Goal: Book appointment/travel/reservation

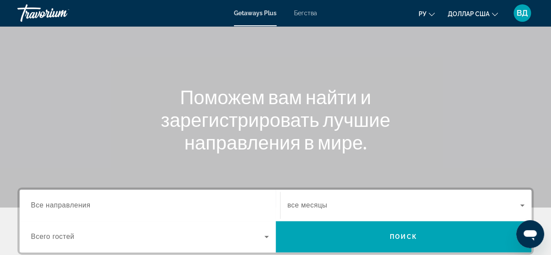
scroll to position [110, 0]
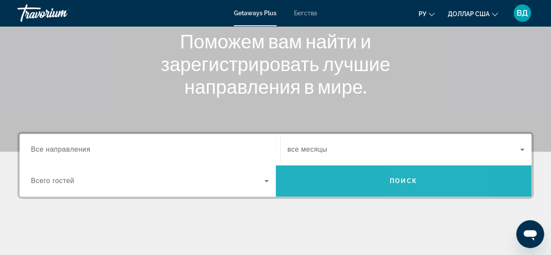
click at [405, 173] on span "Поиск" at bounding box center [404, 180] width 256 height 21
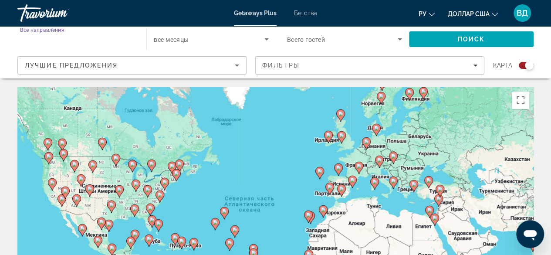
click at [127, 40] on input "Destination Все направления" at bounding box center [77, 39] width 115 height 10
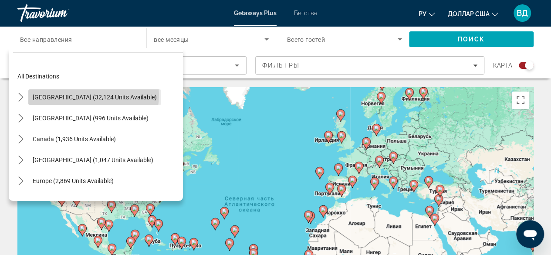
click at [93, 95] on span "United States (32,124 units available)" at bounding box center [95, 97] width 124 height 7
type input "**********"
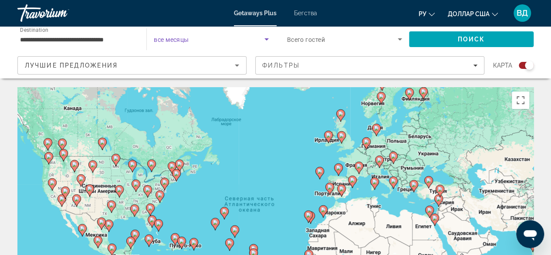
click at [267, 37] on icon "Search widget" at bounding box center [266, 39] width 10 height 10
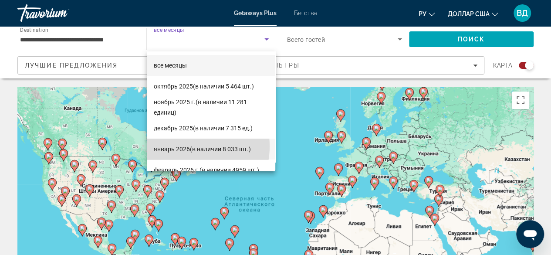
click at [182, 146] on font "январь 2026" at bounding box center [172, 148] width 36 height 7
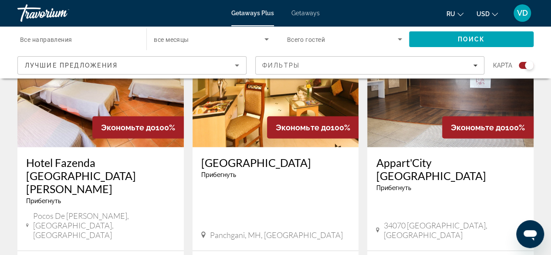
scroll to position [1043, 0]
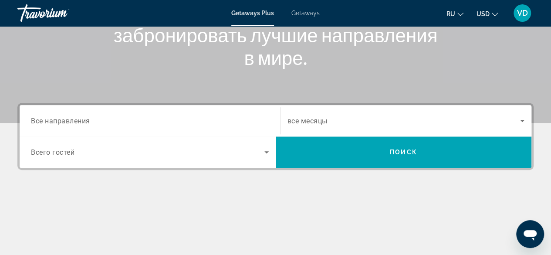
scroll to position [145, 0]
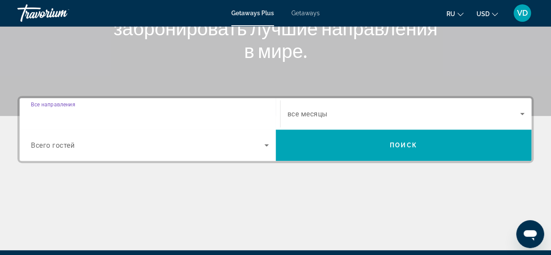
click at [97, 109] on input "Destination Все направления" at bounding box center [150, 114] width 238 height 10
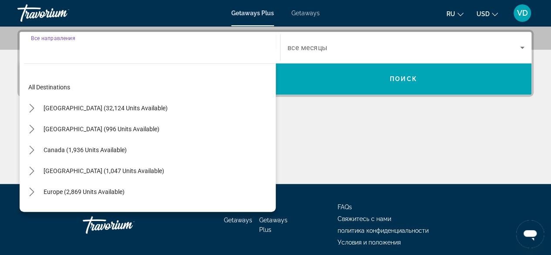
scroll to position [212, 0]
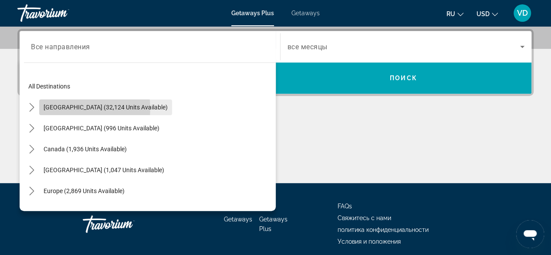
click at [70, 108] on span "[GEOGRAPHIC_DATA] (32,124 units available)" at bounding box center [106, 107] width 124 height 7
type input "**********"
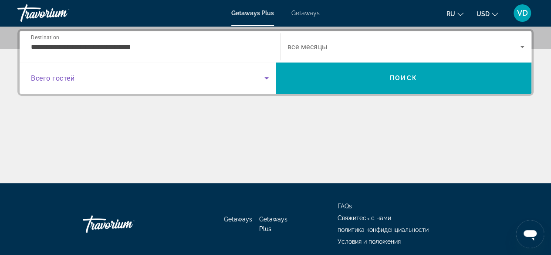
click at [267, 78] on icon "Search widget" at bounding box center [266, 78] width 10 height 10
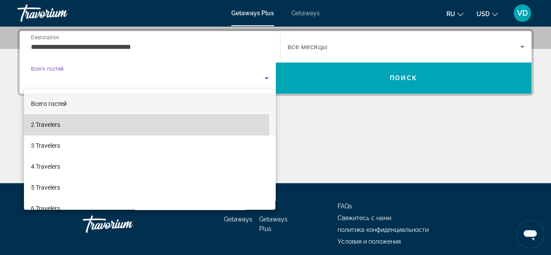
click at [104, 125] on mat-option "2 Travelers" at bounding box center [150, 124] width 252 height 21
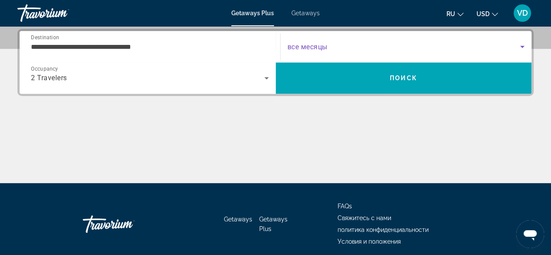
click at [522, 44] on icon "Search widget" at bounding box center [522, 46] width 10 height 10
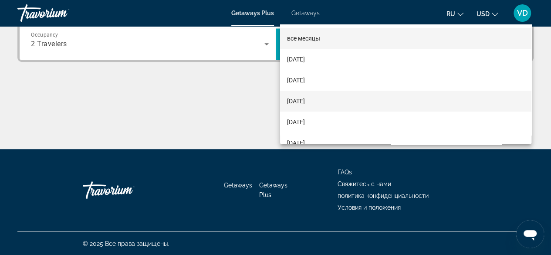
scroll to position [199, 0]
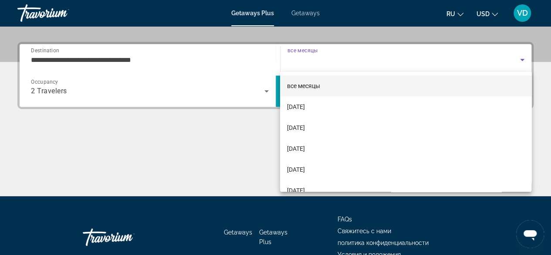
click at [221, 161] on div at bounding box center [275, 127] width 551 height 255
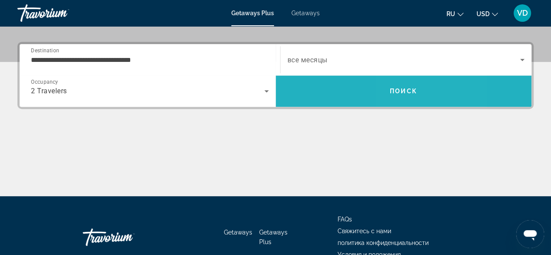
click at [398, 91] on span "Поиск" at bounding box center [403, 90] width 27 height 7
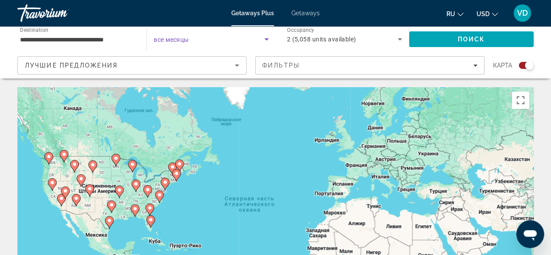
click at [269, 40] on icon "Search widget" at bounding box center [266, 39] width 10 height 10
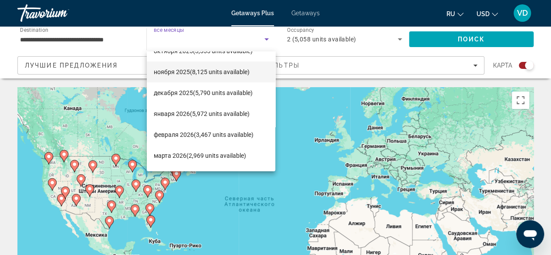
scroll to position [36, 0]
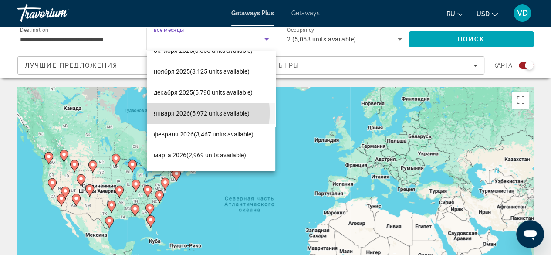
click at [179, 112] on span "января 2026 (5,972 units available)" at bounding box center [202, 113] width 96 height 10
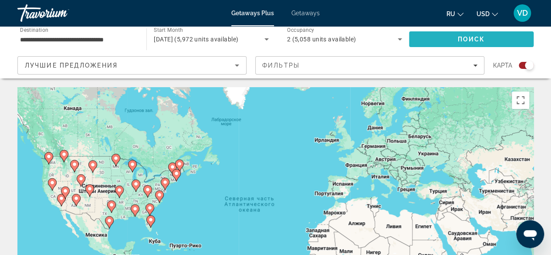
click at [470, 39] on span "Поиск" at bounding box center [470, 39] width 27 height 7
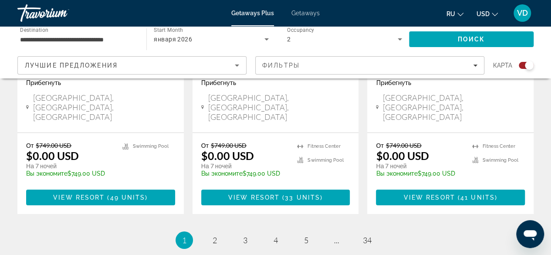
scroll to position [1451, 0]
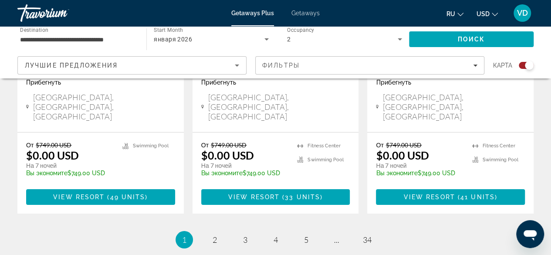
click at [211, 232] on link "page 2" at bounding box center [214, 239] width 15 height 15
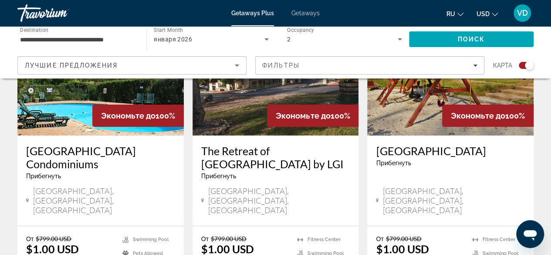
scroll to position [1392, 0]
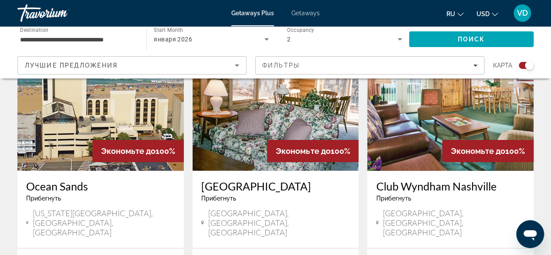
scroll to position [1397, 0]
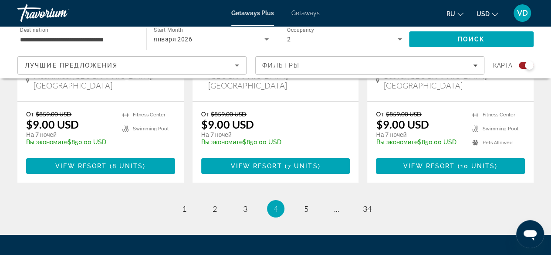
scroll to position [1475, 0]
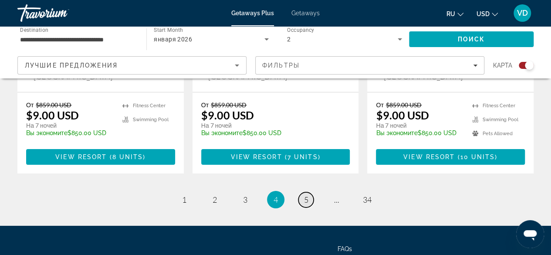
click at [304, 195] on span "5" at bounding box center [306, 200] width 4 height 10
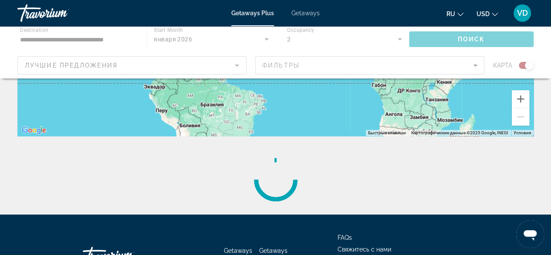
scroll to position [213, 0]
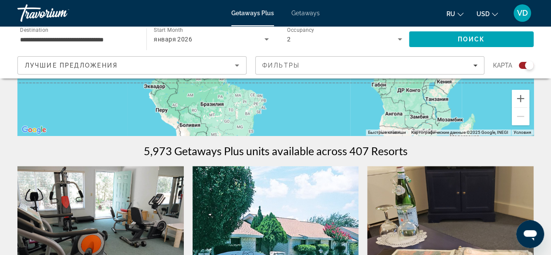
click at [304, 122] on div "Чтобы активировать перетаскивание с помощью клавиатуры, нажмите Alt + Ввод. Пос…" at bounding box center [275, 4] width 516 height 261
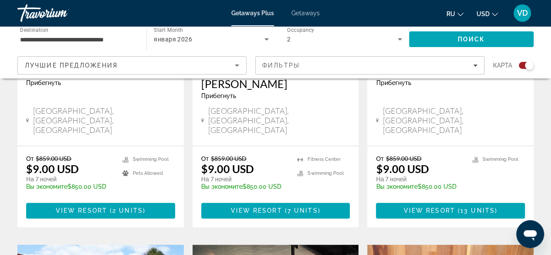
scroll to position [463, 0]
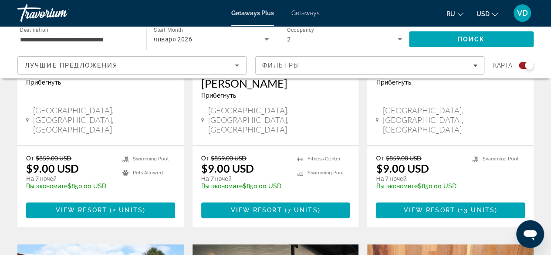
click at [304, 154] on li "Fitness Center" at bounding box center [320, 159] width 46 height 10
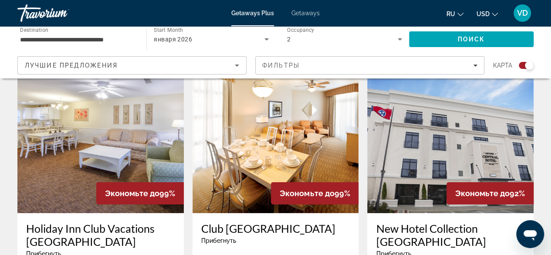
scroll to position [1314, 0]
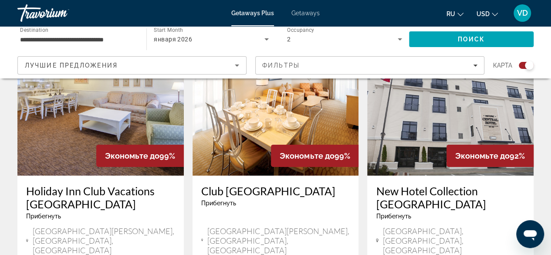
click at [267, 184] on h3 "Club Wyndham Ocean Boulevard" at bounding box center [275, 190] width 149 height 13
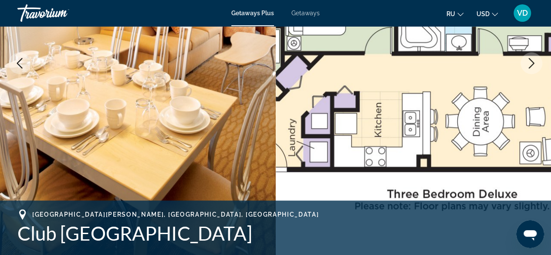
scroll to position [156, 0]
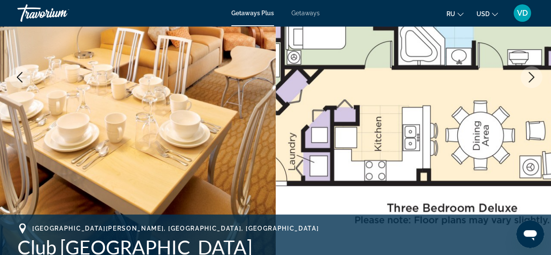
click at [531, 81] on icon "Next image" at bounding box center [531, 77] width 10 height 10
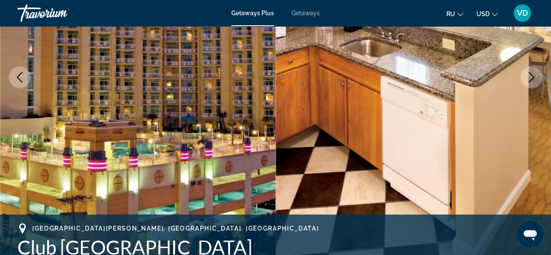
click at [531, 81] on icon "Next image" at bounding box center [531, 77] width 10 height 10
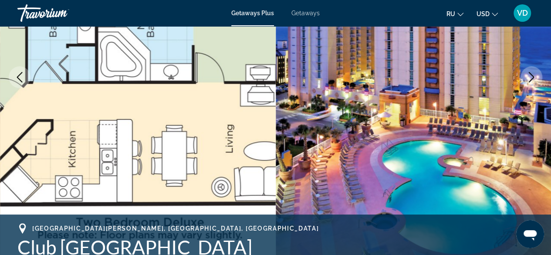
scroll to position [154, 0]
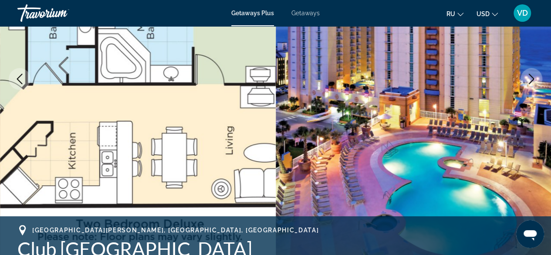
click at [531, 81] on icon "Next image" at bounding box center [531, 79] width 6 height 10
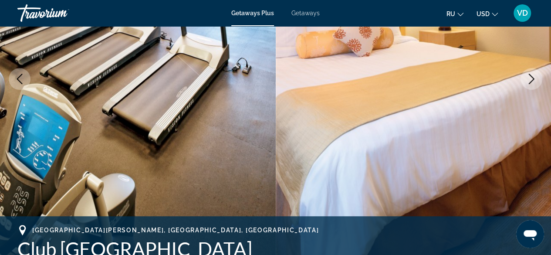
click at [531, 81] on icon "Next image" at bounding box center [531, 79] width 6 height 10
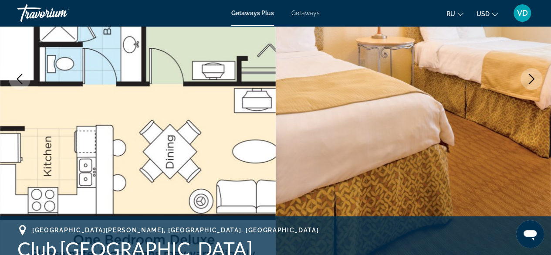
click at [531, 81] on icon "Next image" at bounding box center [531, 79] width 6 height 10
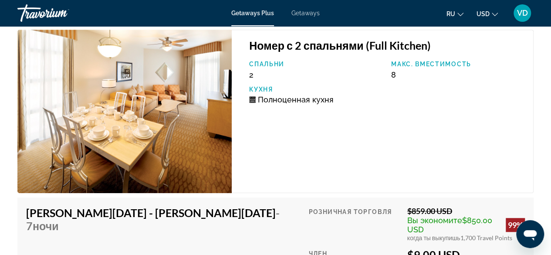
scroll to position [1920, 0]
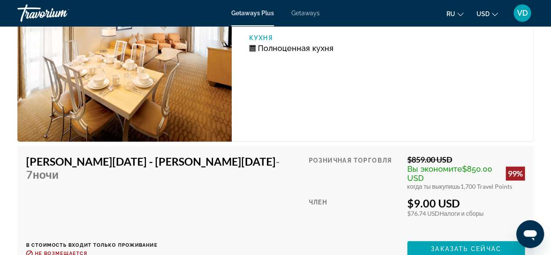
click at [376, 196] on div "Член" at bounding box center [354, 215] width 92 height 38
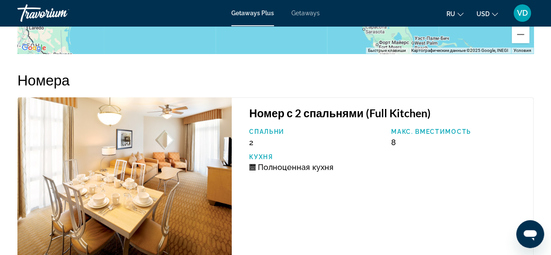
scroll to position [1801, 0]
click at [206, 124] on img "Main content" at bounding box center [124, 178] width 214 height 163
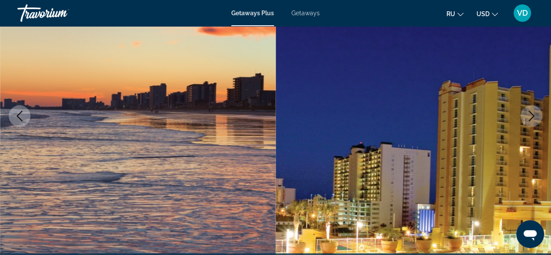
scroll to position [115, 0]
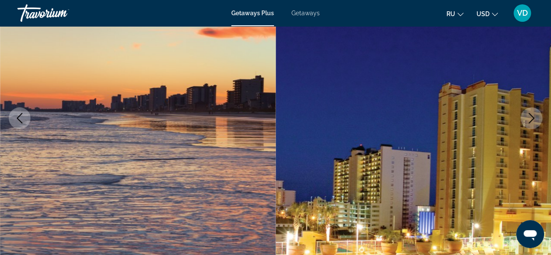
drag, startPoint x: 309, startPoint y: 181, endPoint x: 248, endPoint y: 183, distance: 61.4
click at [248, 183] on img "Main content" at bounding box center [138, 118] width 276 height 414
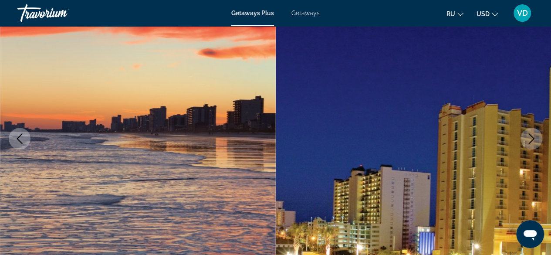
scroll to position [3, 0]
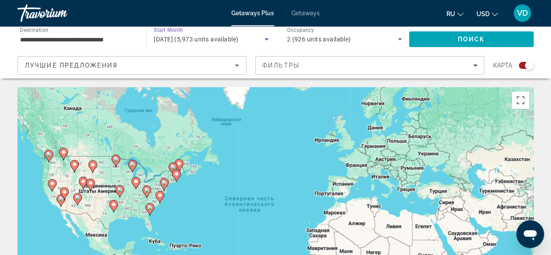
click at [266, 39] on icon "Search widget" at bounding box center [266, 39] width 4 height 2
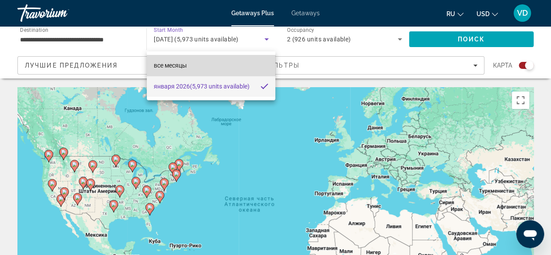
click at [192, 61] on mat-option "все месяцы" at bounding box center [211, 65] width 129 height 21
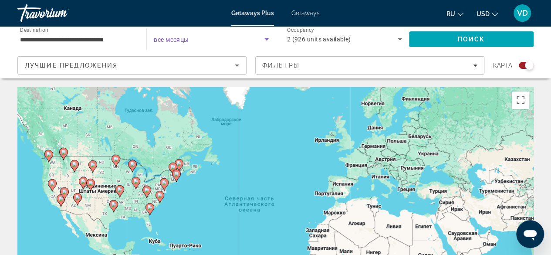
click at [266, 38] on icon "Search widget" at bounding box center [266, 39] width 10 height 10
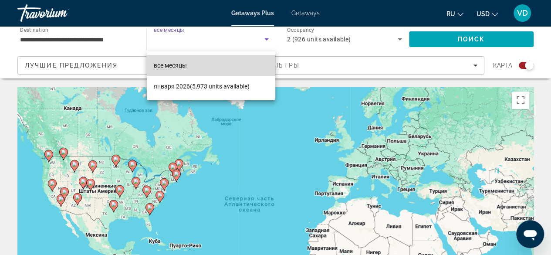
click at [181, 64] on span "все месяцы" at bounding box center [170, 65] width 33 height 7
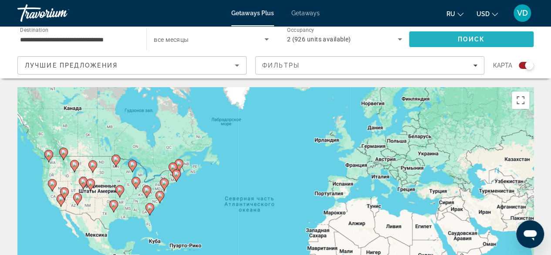
click at [462, 36] on span "Поиск" at bounding box center [470, 39] width 27 height 7
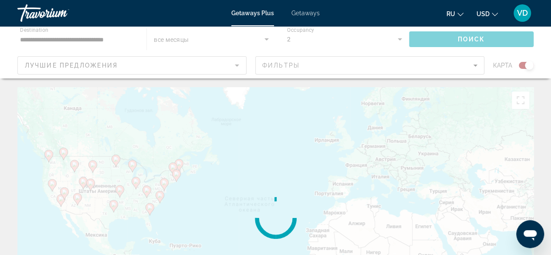
drag, startPoint x: 462, startPoint y: 36, endPoint x: 478, endPoint y: 101, distance: 66.3
click at [478, 101] on div "Main content" at bounding box center [275, 217] width 516 height 261
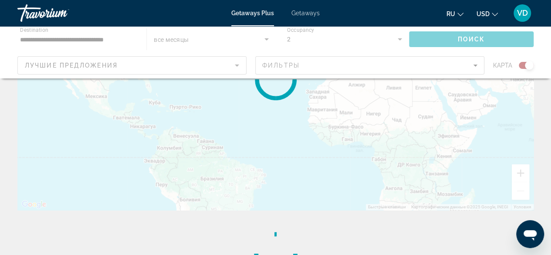
scroll to position [135, 0]
click at [352, 143] on div "Main content" at bounding box center [275, 82] width 516 height 261
drag, startPoint x: 352, startPoint y: 143, endPoint x: 307, endPoint y: 178, distance: 56.7
click at [307, 178] on div "Main content" at bounding box center [275, 82] width 516 height 261
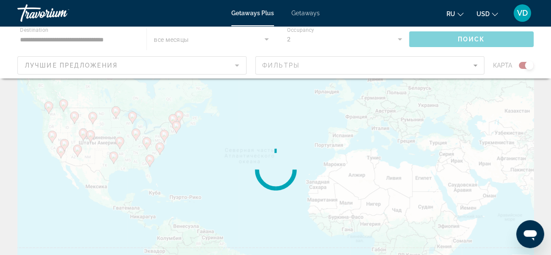
scroll to position [49, 0]
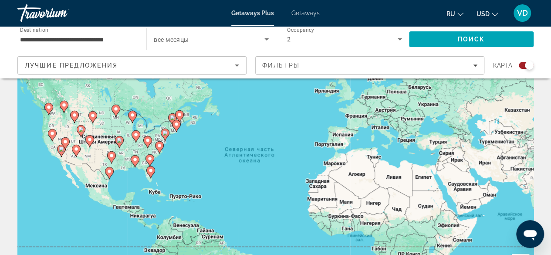
click at [286, 202] on div "Чтобы активировать перетаскивание с помощью клавиатуры, нажмите Alt + Ввод. Пос…" at bounding box center [275, 168] width 516 height 261
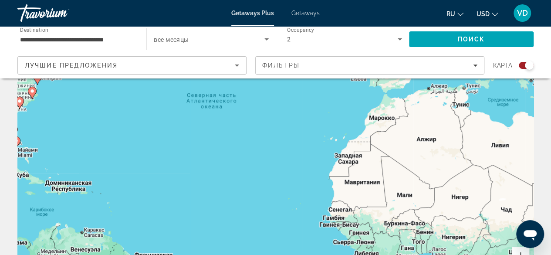
scroll to position [0, 0]
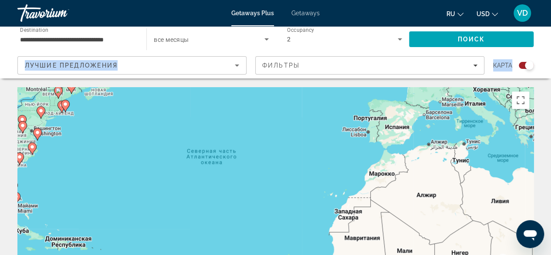
drag, startPoint x: 0, startPoint y: 200, endPoint x: 46, endPoint y: 53, distance: 154.2
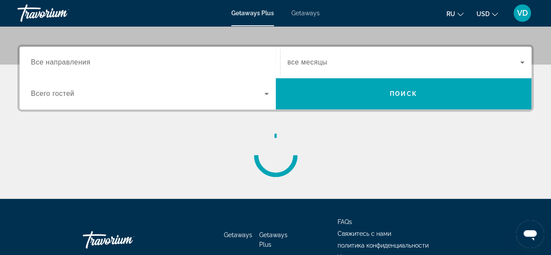
scroll to position [197, 0]
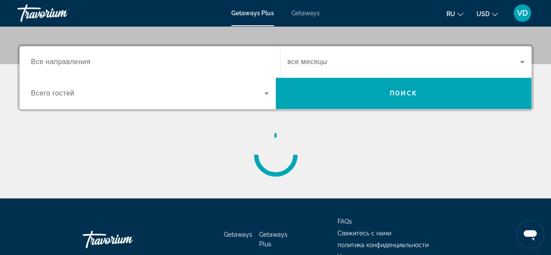
click at [318, 61] on span "все месяцы" at bounding box center [307, 61] width 40 height 7
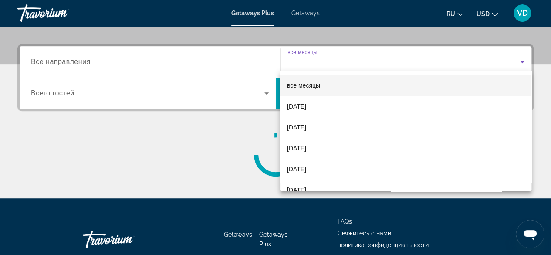
scroll to position [212, 0]
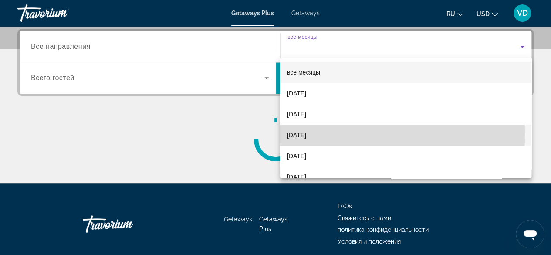
click at [306, 134] on span "December 2025" at bounding box center [296, 135] width 19 height 10
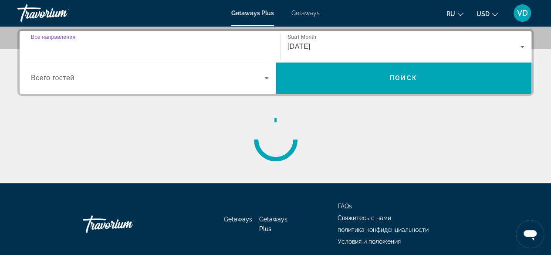
click at [100, 46] on input "Destination Все направления" at bounding box center [150, 47] width 238 height 10
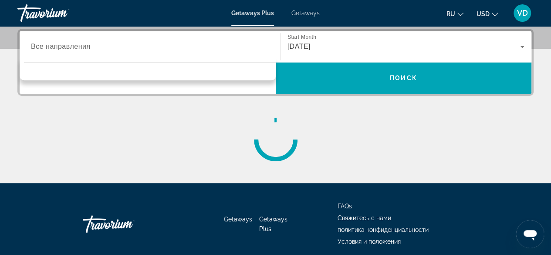
click at [169, 136] on div "Main content" at bounding box center [275, 140] width 516 height 44
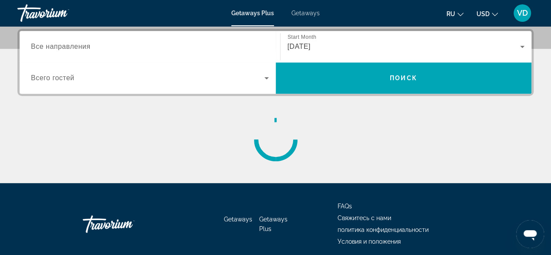
click at [89, 47] on span "Все направления" at bounding box center [61, 46] width 60 height 7
click at [89, 47] on input "Destination Все направления" at bounding box center [150, 47] width 238 height 10
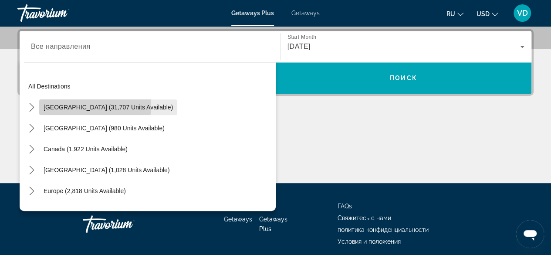
click at [73, 104] on span "United States (31,707 units available)" at bounding box center [108, 107] width 129 height 7
type input "**********"
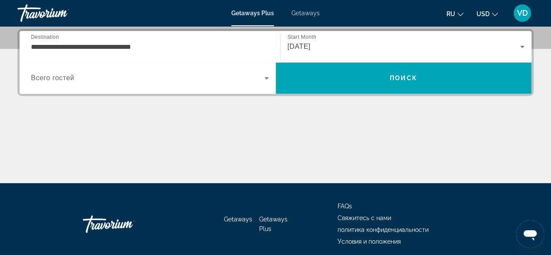
click at [64, 76] on span "Всего гостей" at bounding box center [53, 77] width 44 height 7
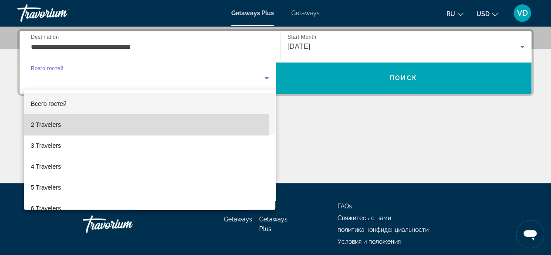
click at [57, 127] on span "2 Travelers" at bounding box center [46, 124] width 30 height 10
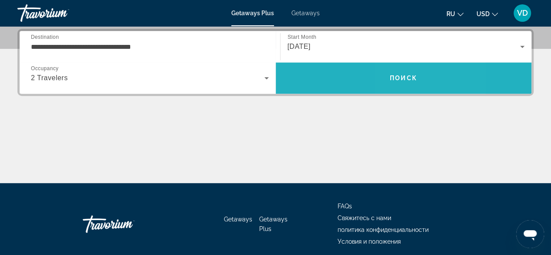
click at [398, 78] on span "Поиск" at bounding box center [403, 77] width 27 height 7
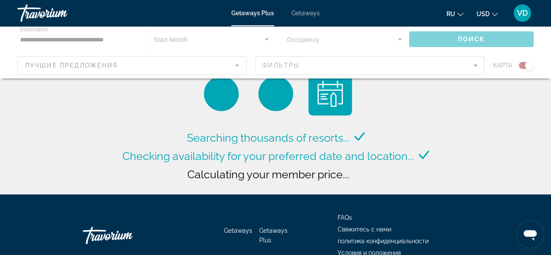
drag, startPoint x: 398, startPoint y: 78, endPoint x: 360, endPoint y: 103, distance: 45.2
click at [360, 103] on div "Searching thousands of resorts... Checking availability for your preferred date…" at bounding box center [275, 134] width 311 height 124
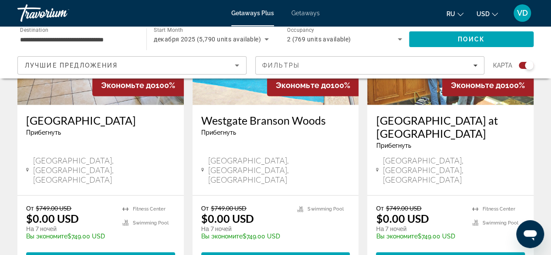
scroll to position [1015, 0]
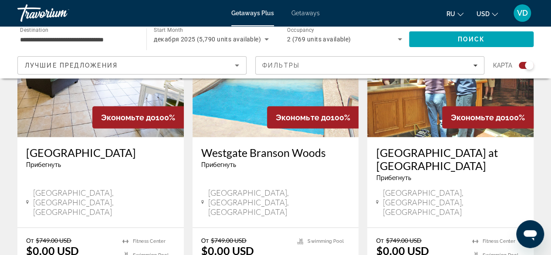
click at [61, 188] on span "Surfside Beach, SC, USA" at bounding box center [104, 202] width 142 height 29
click at [27, 200] on icon "Main content" at bounding box center [27, 202] width 3 height 4
click at [72, 146] on h3 "Grand Palms Resort" at bounding box center [100, 152] width 149 height 13
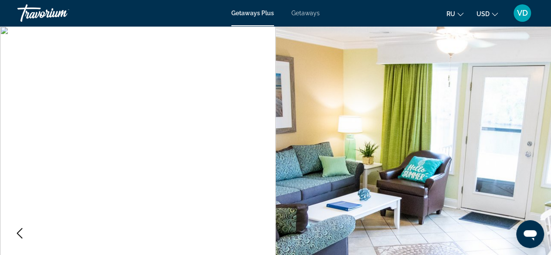
drag, startPoint x: 72, startPoint y: 121, endPoint x: 527, endPoint y: 156, distance: 456.2
click at [527, 156] on img "Main content" at bounding box center [414, 233] width 276 height 414
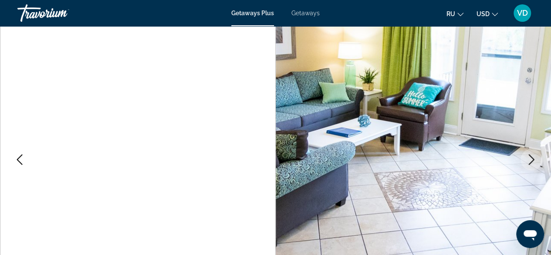
scroll to position [74, 0]
click at [529, 162] on icon "Next image" at bounding box center [531, 159] width 10 height 10
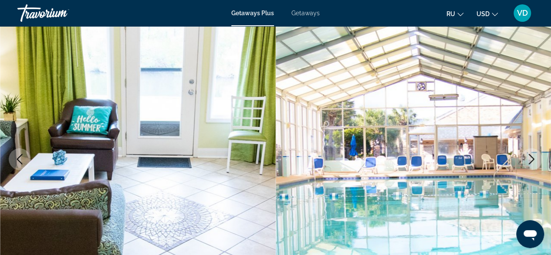
click at [529, 162] on icon "Next image" at bounding box center [531, 159] width 10 height 10
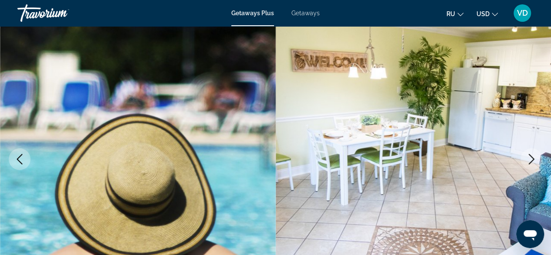
click at [529, 162] on icon "Next image" at bounding box center [531, 159] width 10 height 10
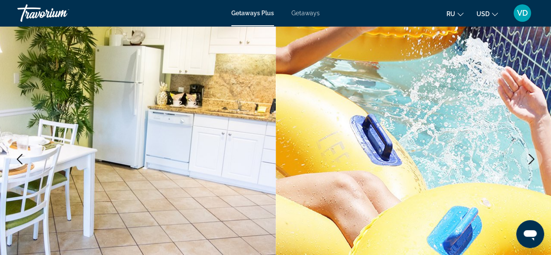
click at [529, 162] on icon "Next image" at bounding box center [531, 159] width 10 height 10
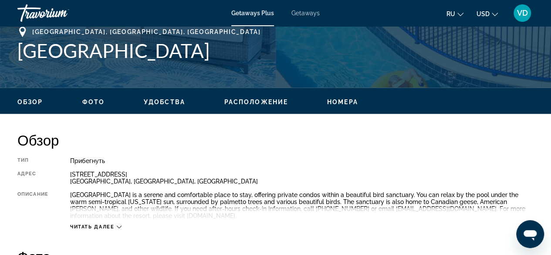
scroll to position [353, 0]
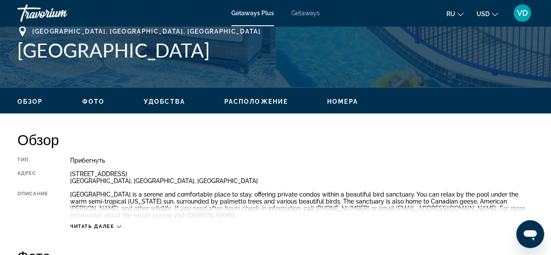
click at [258, 98] on span "Расположение" at bounding box center [256, 101] width 64 height 7
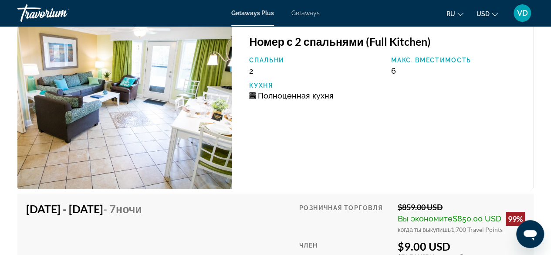
scroll to position [3308, 0]
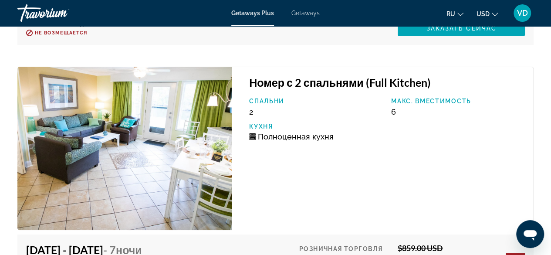
click at [276, 87] on h3 "Номер с 2 спальнями (Full Kitchen)" at bounding box center [386, 82] width 275 height 13
click at [270, 82] on h3 "Номер с 2 спальнями (Full Kitchen)" at bounding box center [386, 82] width 275 height 13
click at [182, 129] on img "Main content" at bounding box center [124, 148] width 214 height 163
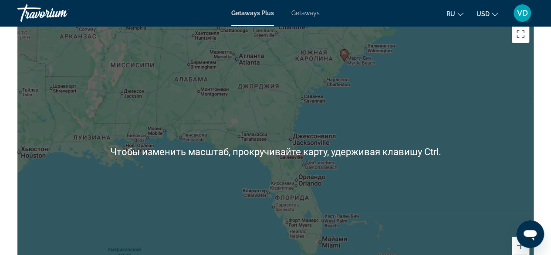
scroll to position [1742, 0]
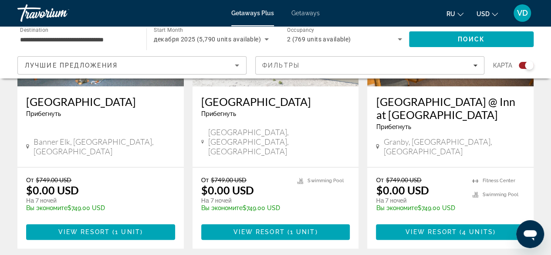
scroll to position [432, 0]
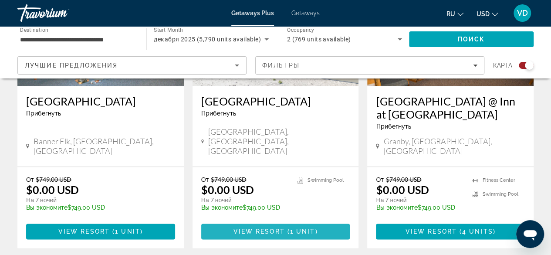
click at [259, 228] on span "View Resort" at bounding box center [258, 231] width 51 height 7
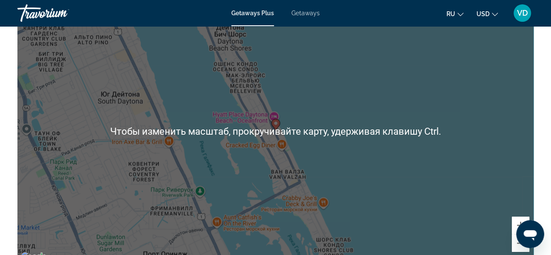
scroll to position [1356, 0]
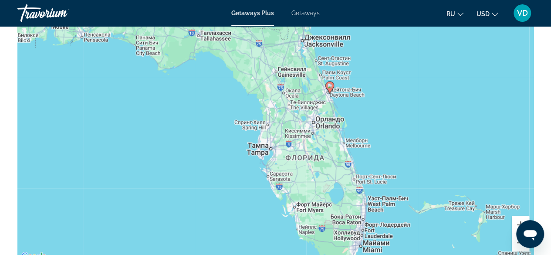
click at [336, 117] on div "Чтобы активировать перетаскивание с помощью клавиатуры, нажмите Alt + Ввод. Пос…" at bounding box center [275, 130] width 516 height 261
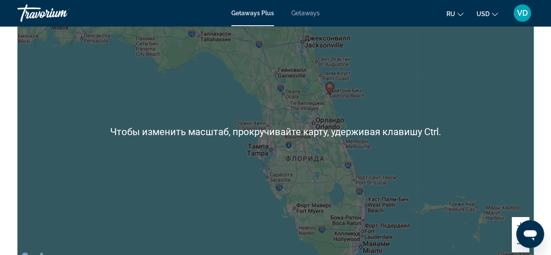
scroll to position [1311, 0]
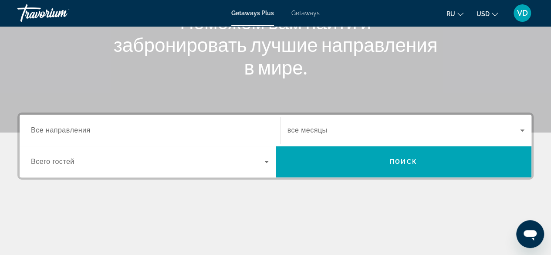
scroll to position [180, 0]
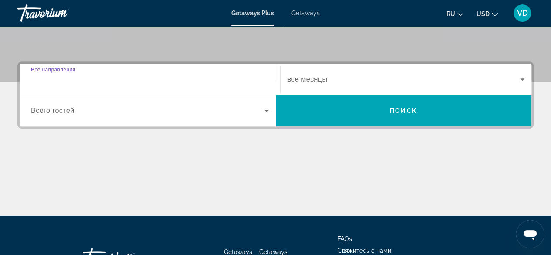
click at [138, 80] on input "Destination Все направления" at bounding box center [150, 79] width 238 height 10
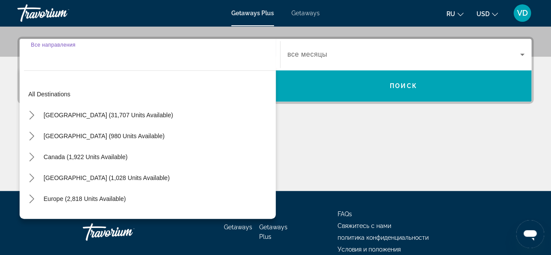
scroll to position [212, 0]
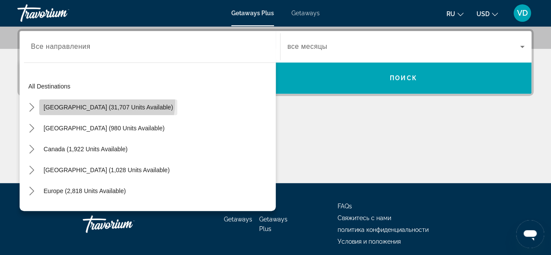
click at [106, 101] on span "Select destination: United States (31,707 units available)" at bounding box center [108, 107] width 138 height 21
type input "**********"
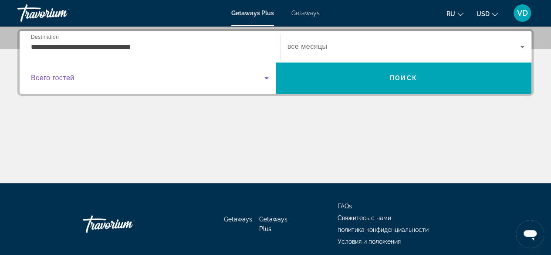
click at [145, 75] on span "Search widget" at bounding box center [147, 78] width 233 height 10
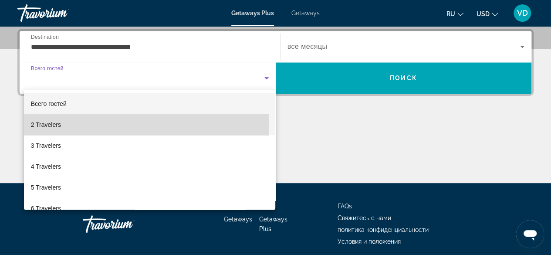
click at [65, 122] on mat-option "2 Travelers" at bounding box center [150, 124] width 252 height 21
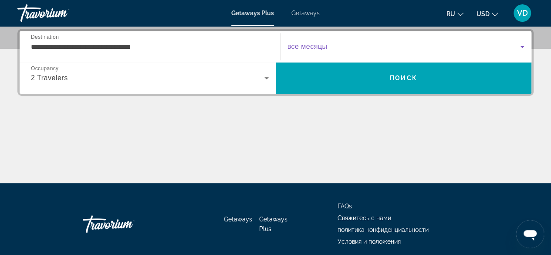
click at [502, 44] on span "Search widget" at bounding box center [403, 46] width 233 height 10
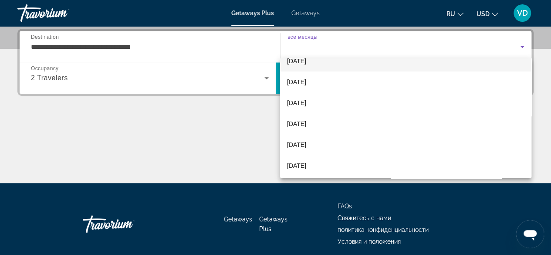
scroll to position [96, 0]
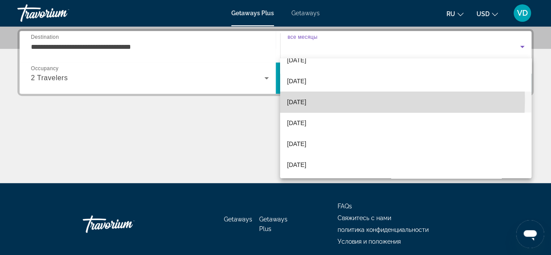
click at [290, 101] on span "March 2026" at bounding box center [296, 102] width 19 height 10
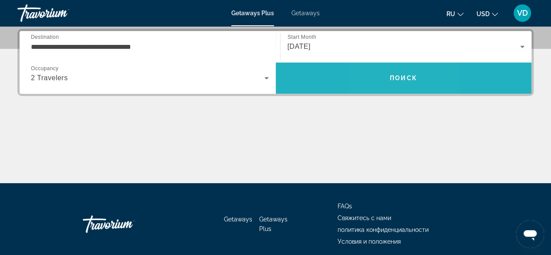
click at [385, 68] on span "Search" at bounding box center [404, 77] width 256 height 21
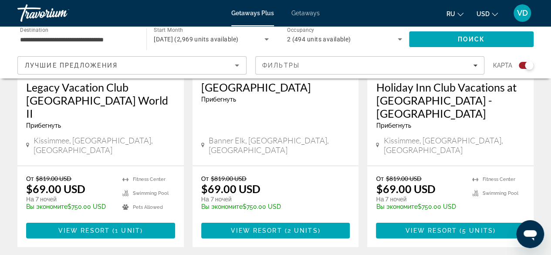
scroll to position [1425, 0]
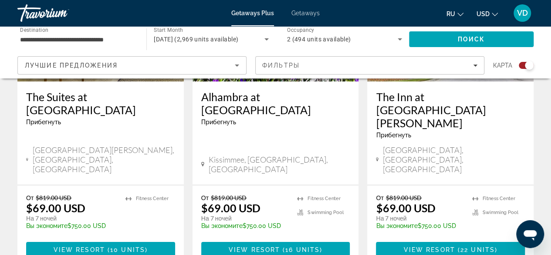
scroll to position [1475, 0]
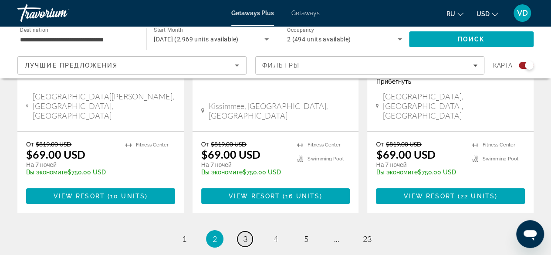
click at [246, 234] on span "3" at bounding box center [245, 239] width 4 height 10
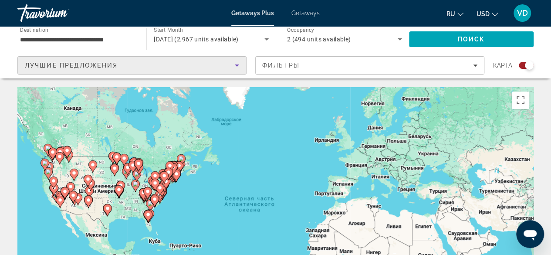
click at [235, 64] on icon "Sort by" at bounding box center [237, 65] width 10 height 10
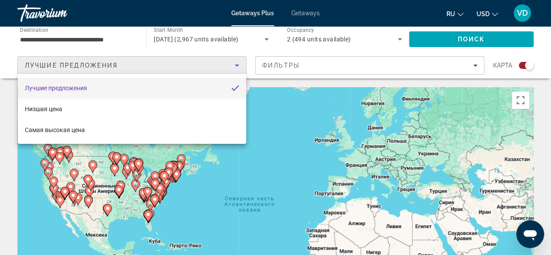
click at [262, 121] on div at bounding box center [275, 127] width 551 height 255
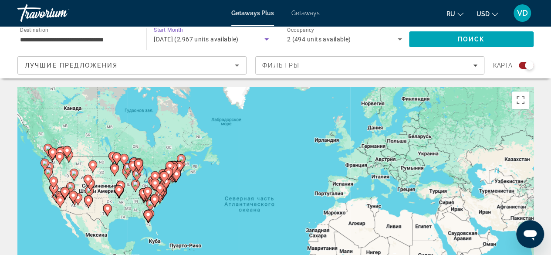
click at [263, 37] on icon "Search widget" at bounding box center [266, 39] width 10 height 10
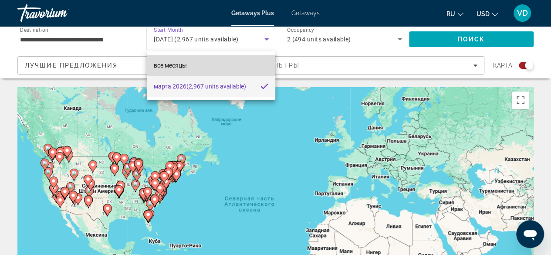
click at [184, 62] on span "все месяцы" at bounding box center [170, 65] width 33 height 7
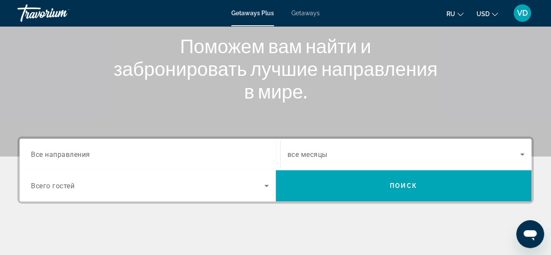
scroll to position [104, 0]
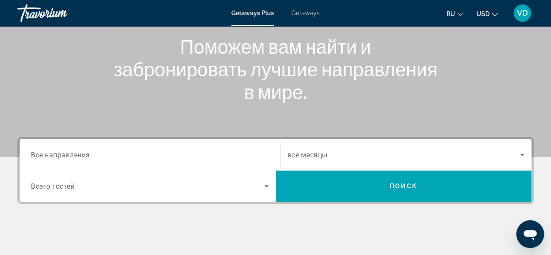
click at [109, 148] on div "Search widget" at bounding box center [150, 154] width 238 height 25
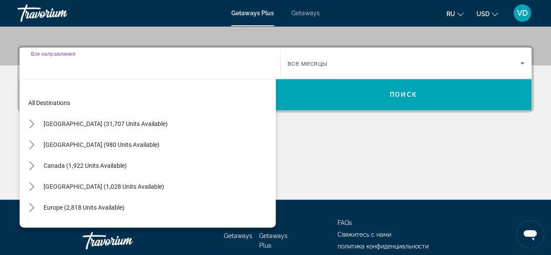
scroll to position [212, 0]
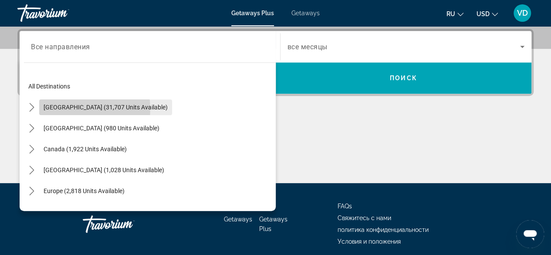
click at [70, 108] on span "United States (31,707 units available)" at bounding box center [106, 107] width 124 height 7
type input "**********"
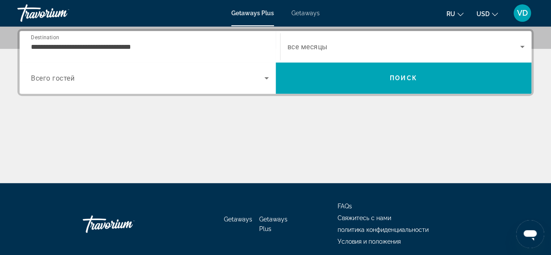
click at [87, 87] on div "Search widget" at bounding box center [150, 78] width 238 height 24
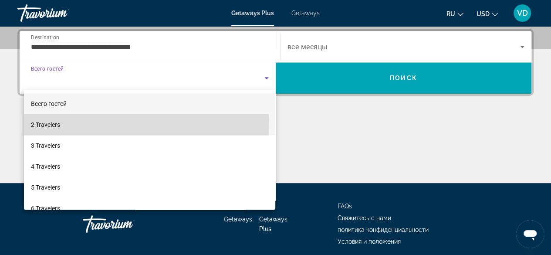
click at [65, 128] on mat-option "2 Travelers" at bounding box center [150, 124] width 252 height 21
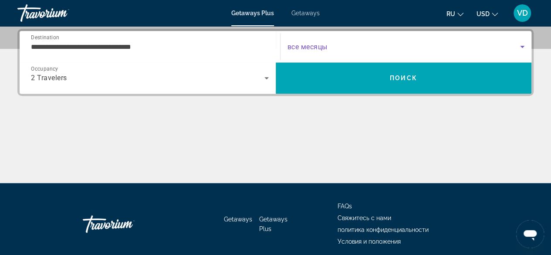
click at [522, 46] on icon "Search widget" at bounding box center [522, 47] width 4 height 2
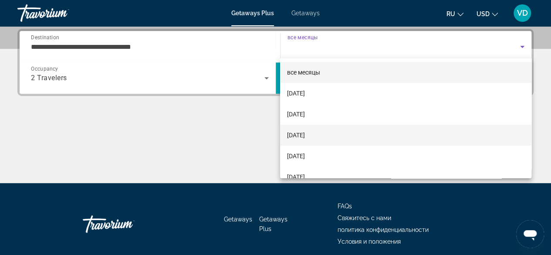
scroll to position [67, 0]
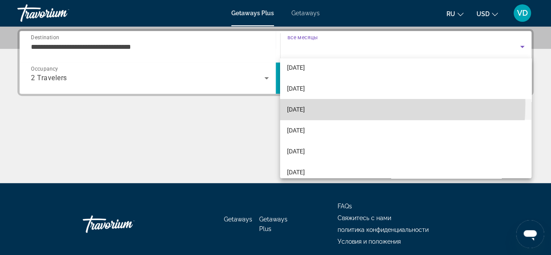
click at [296, 104] on span "February 2026" at bounding box center [296, 109] width 18 height 10
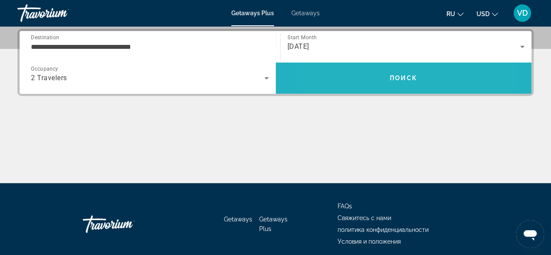
click at [359, 70] on span "Search" at bounding box center [404, 77] width 256 height 21
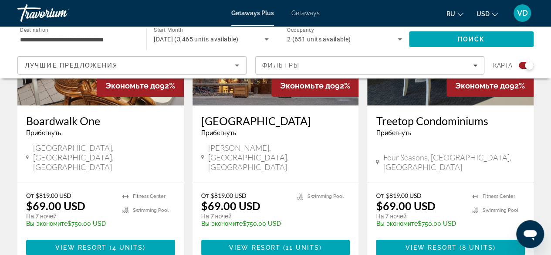
scroll to position [1415, 0]
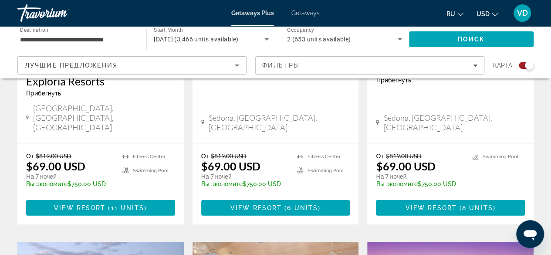
scroll to position [1022, 0]
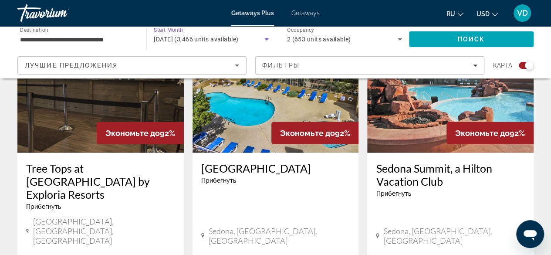
click at [267, 40] on icon "Search widget" at bounding box center [266, 39] width 10 height 10
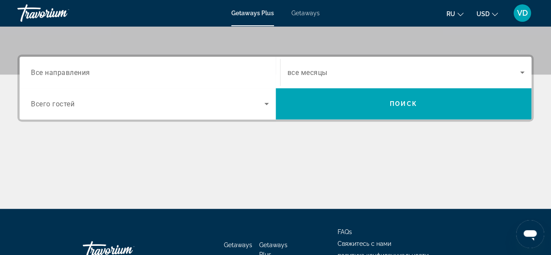
scroll to position [189, 0]
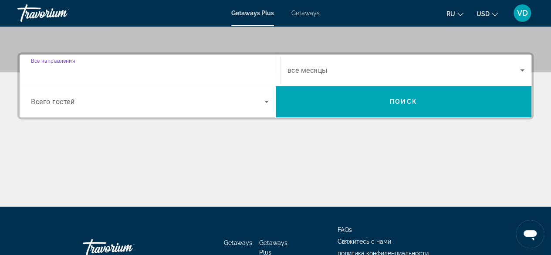
click at [76, 65] on input "Destination Все направления" at bounding box center [150, 70] width 238 height 10
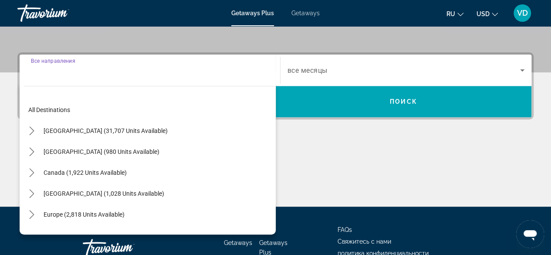
scroll to position [212, 0]
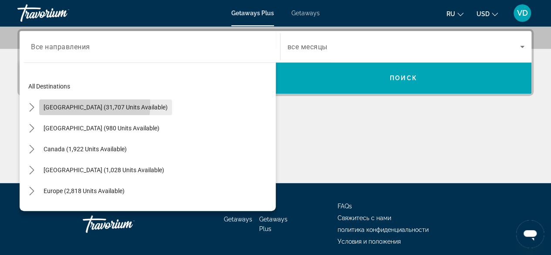
click at [73, 104] on span "[GEOGRAPHIC_DATA] (31,707 units available)" at bounding box center [106, 107] width 124 height 7
type input "**********"
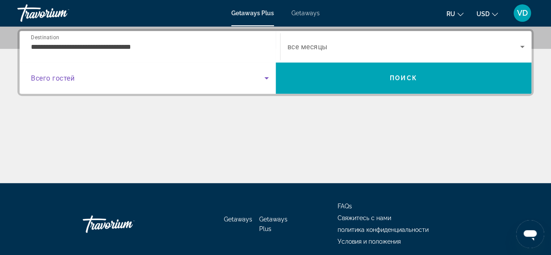
click at [176, 76] on span "Search widget" at bounding box center [147, 78] width 233 height 10
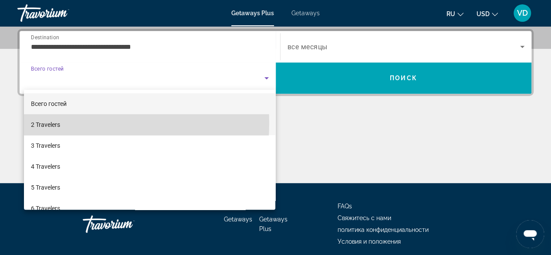
click at [79, 123] on mat-option "2 Travelers" at bounding box center [150, 124] width 252 height 21
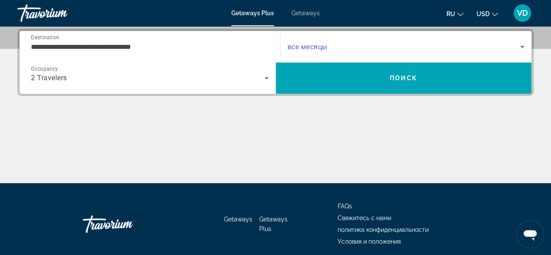
click at [353, 44] on span "Search widget" at bounding box center [403, 46] width 233 height 10
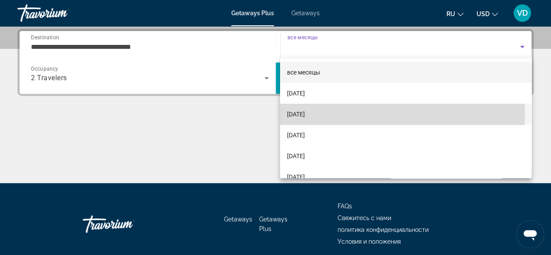
click at [305, 114] on span "[DATE]" at bounding box center [296, 114] width 18 height 10
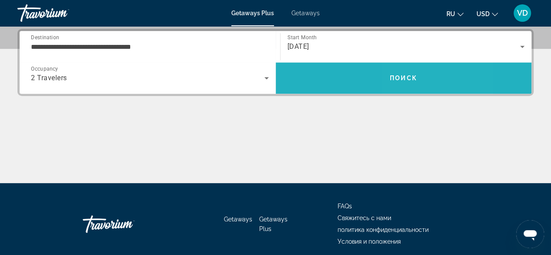
click at [402, 75] on span "Поиск" at bounding box center [403, 77] width 27 height 7
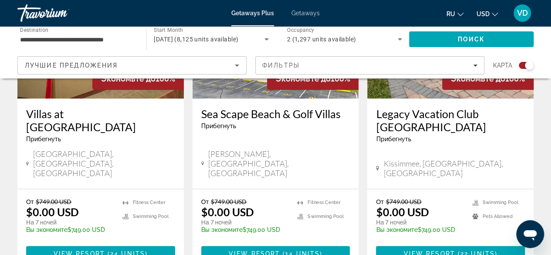
scroll to position [420, 0]
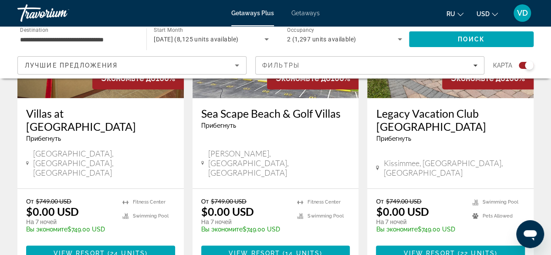
click at [26, 161] on icon "Main content" at bounding box center [27, 163] width 3 height 4
click at [28, 159] on icon "Main content" at bounding box center [27, 163] width 3 height 8
click at [80, 249] on span "View Resort" at bounding box center [79, 252] width 51 height 7
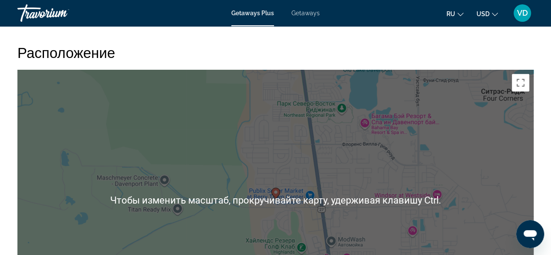
scroll to position [1408, 0]
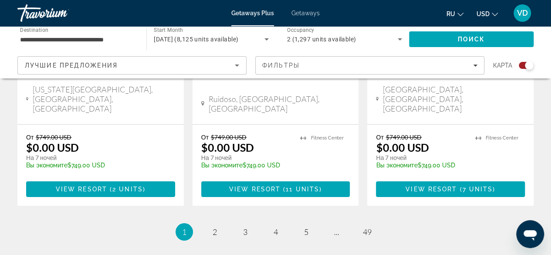
scroll to position [1469, 0]
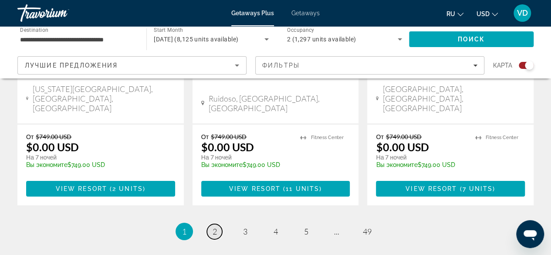
click at [214, 226] on span "2" at bounding box center [214, 231] width 4 height 10
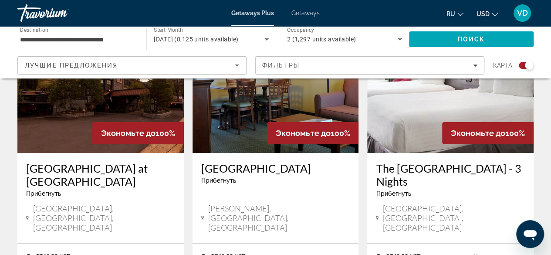
scroll to position [1352, 0]
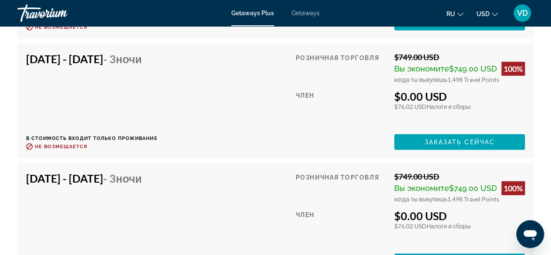
scroll to position [2688, 0]
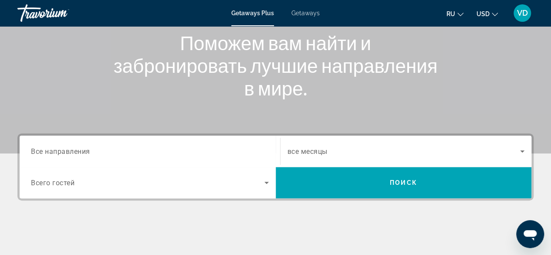
scroll to position [105, 0]
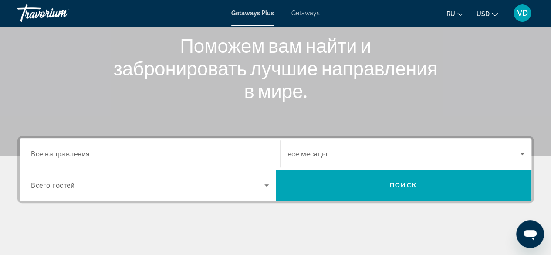
click at [75, 154] on span "Все направления" at bounding box center [60, 153] width 59 height 8
click at [75, 154] on input "Destination Все направления" at bounding box center [150, 154] width 238 height 10
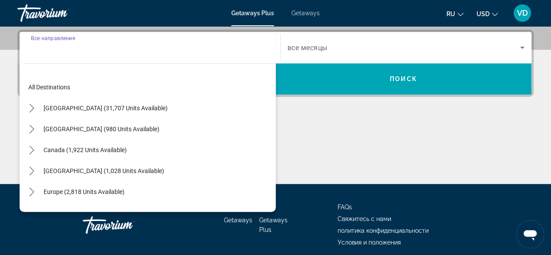
scroll to position [212, 0]
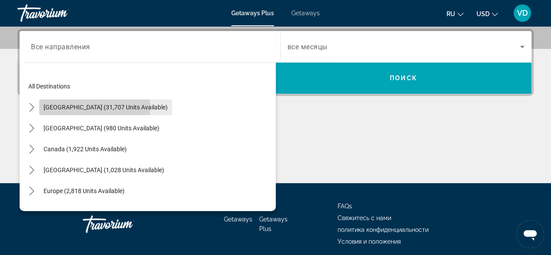
click at [70, 107] on span "[GEOGRAPHIC_DATA] (31,707 units available)" at bounding box center [106, 107] width 124 height 7
type input "**********"
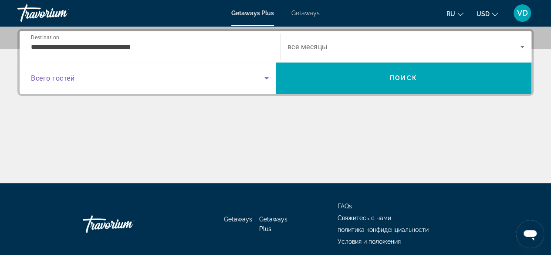
click at [124, 74] on span "Search widget" at bounding box center [147, 78] width 233 height 10
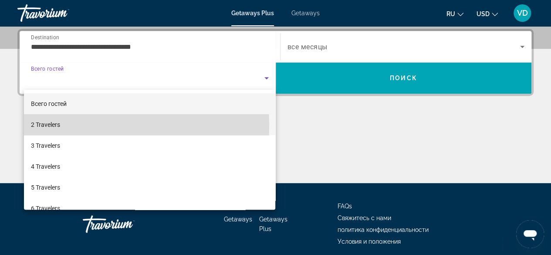
click at [49, 125] on span "2 Travelers" at bounding box center [45, 124] width 29 height 10
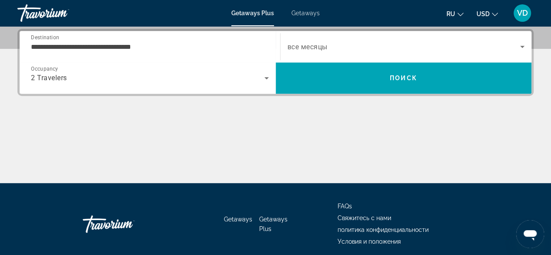
click at [315, 55] on div "Search widget" at bounding box center [405, 46] width 237 height 24
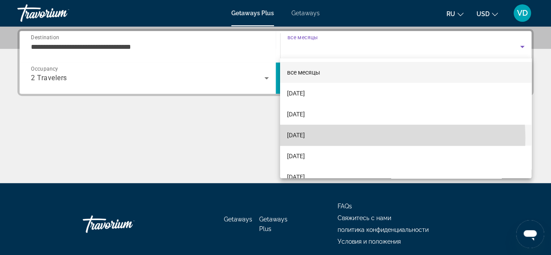
click at [299, 139] on span "[DATE]" at bounding box center [296, 135] width 18 height 10
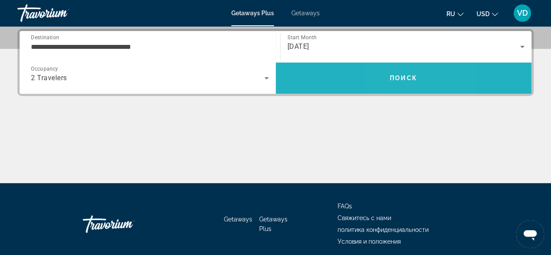
click at [393, 79] on span "Поиск" at bounding box center [403, 77] width 27 height 7
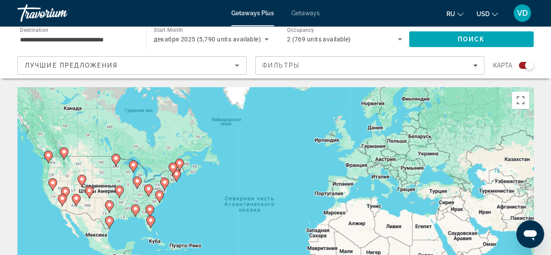
click at [359, 137] on div "Чтобы активировать перетаскивание с помощью клавиатуры, нажмите Alt + Ввод. Пос…" at bounding box center [275, 217] width 516 height 261
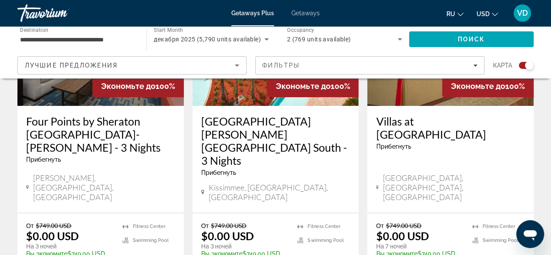
scroll to position [1382, 0]
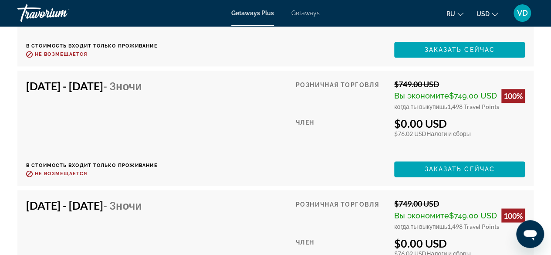
scroll to position [2256, 0]
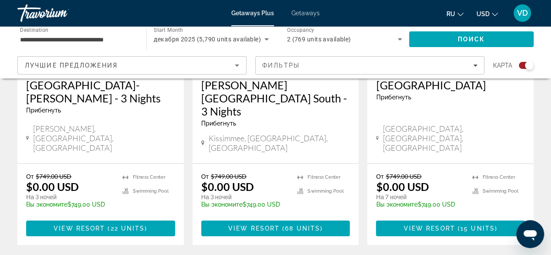
scroll to position [1436, 0]
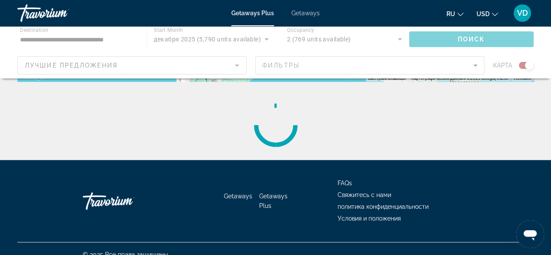
scroll to position [271, 0]
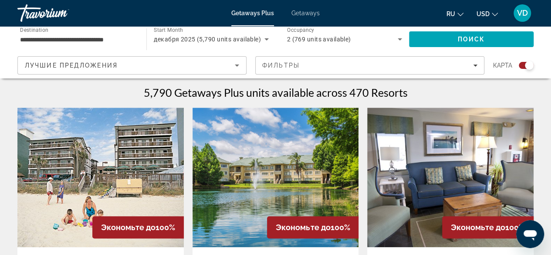
click at [214, 199] on img "Main content" at bounding box center [275, 177] width 166 height 139
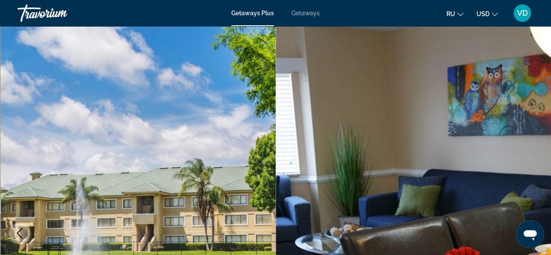
drag, startPoint x: 214, startPoint y: 199, endPoint x: 134, endPoint y: 187, distance: 80.6
click at [134, 187] on img "Main content" at bounding box center [138, 233] width 276 height 414
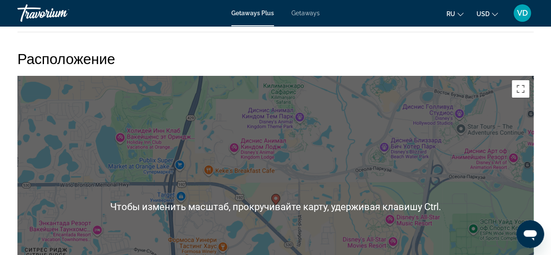
scroll to position [1604, 0]
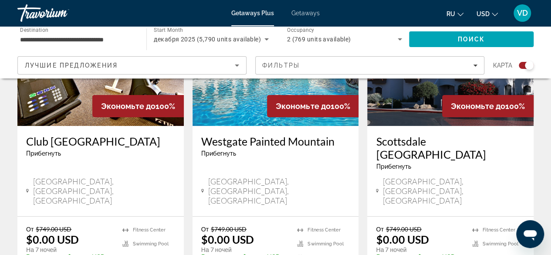
scroll to position [1488, 0]
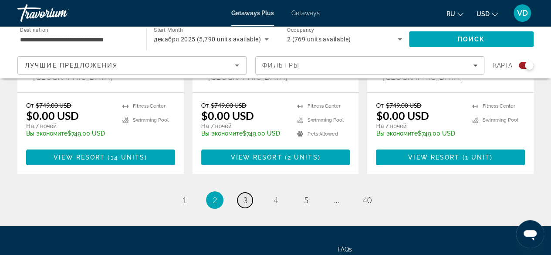
click at [247, 195] on span "3" at bounding box center [245, 200] width 4 height 10
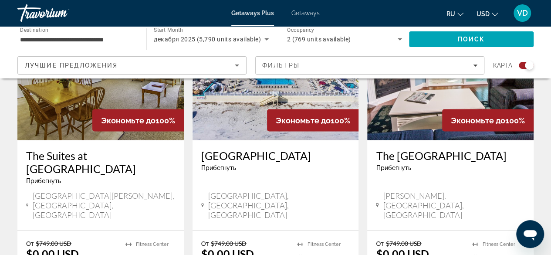
scroll to position [747, 0]
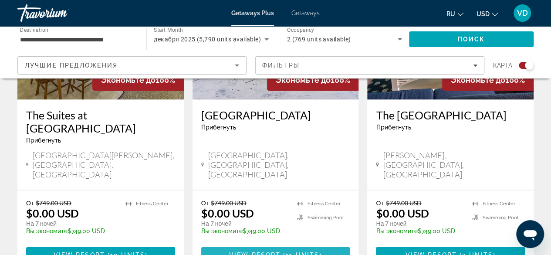
click at [282, 251] on span "Main content" at bounding box center [281, 254] width 3 height 7
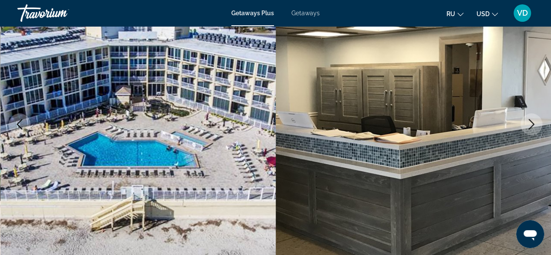
scroll to position [146, 0]
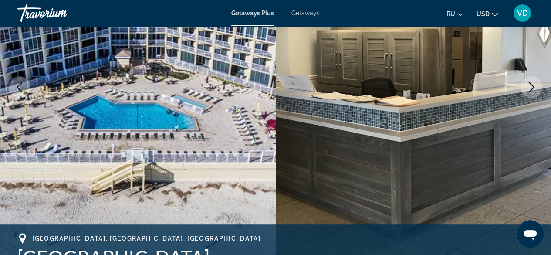
click at [536, 84] on button "Next image" at bounding box center [531, 87] width 22 height 22
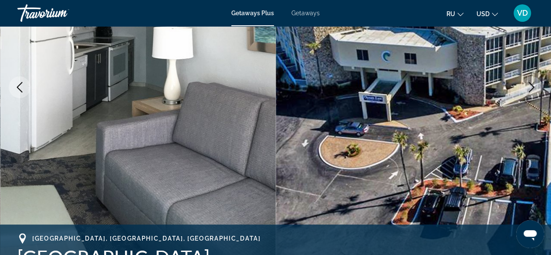
click at [536, 84] on button "Next image" at bounding box center [531, 87] width 22 height 22
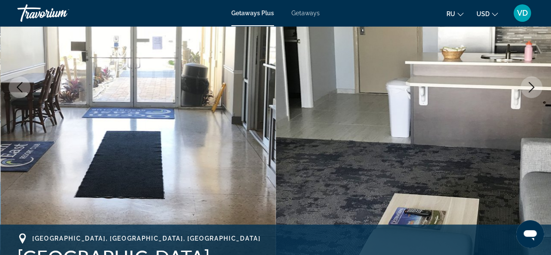
click at [536, 84] on button "Next image" at bounding box center [531, 87] width 22 height 22
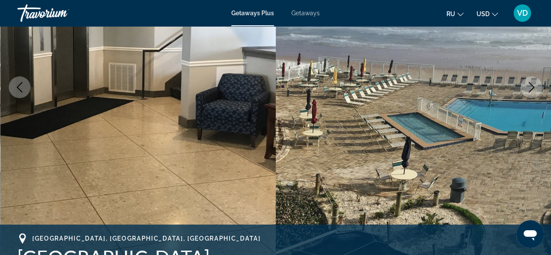
click at [536, 84] on button "Next image" at bounding box center [531, 87] width 22 height 22
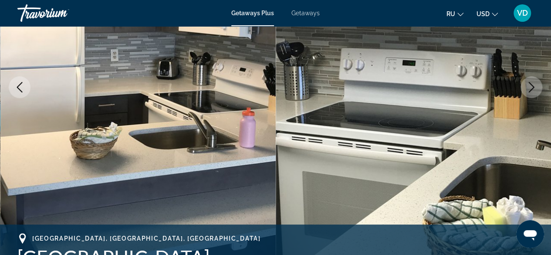
click at [536, 84] on button "Next image" at bounding box center [531, 87] width 22 height 22
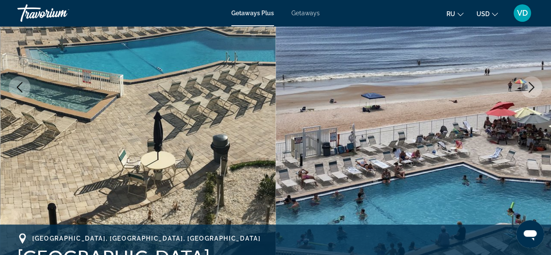
click at [536, 84] on button "Next image" at bounding box center [531, 87] width 22 height 22
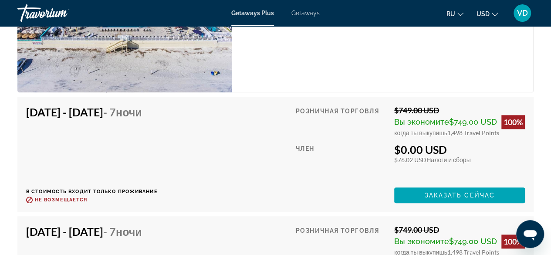
scroll to position [1996, 0]
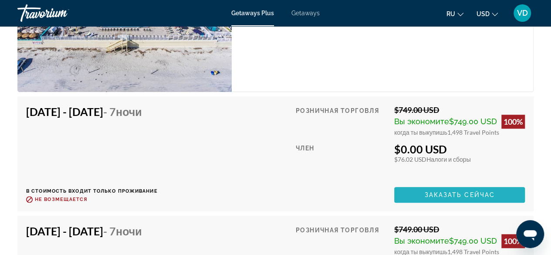
click at [458, 192] on span "Заказать сейчас" at bounding box center [459, 194] width 71 height 7
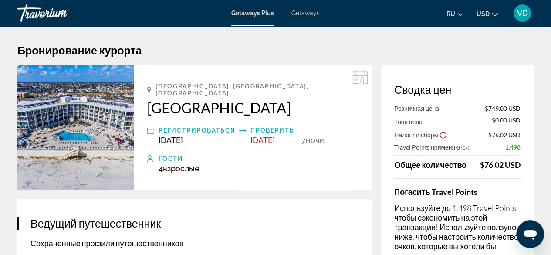
drag, startPoint x: 458, startPoint y: 192, endPoint x: 170, endPoint y: 161, distance: 289.4
click at [170, 164] on span "Взрослые" at bounding box center [181, 168] width 37 height 9
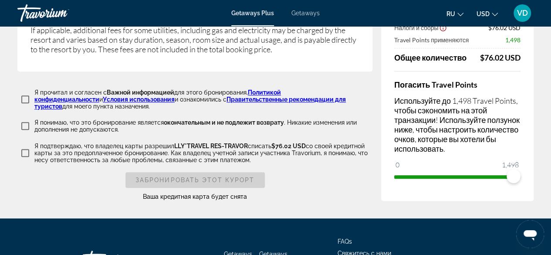
scroll to position [1865, 0]
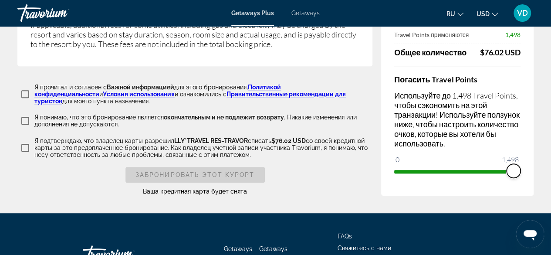
click at [514, 164] on span "ngx-slider" at bounding box center [513, 171] width 14 height 14
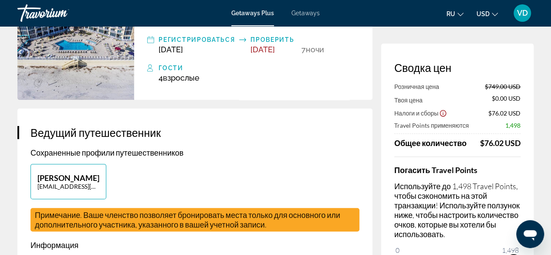
scroll to position [0, 0]
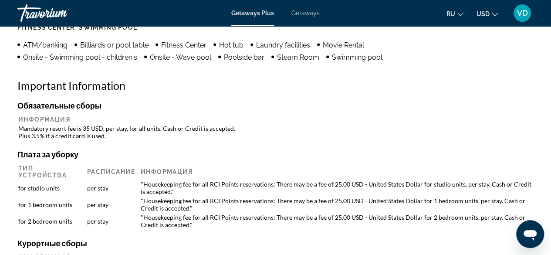
scroll to position [932, 0]
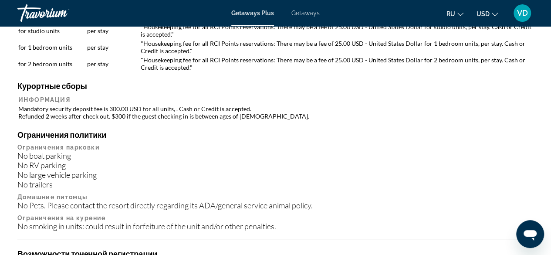
scroll to position [1089, 0]
click at [114, 145] on p "Ограничения парковки" at bounding box center [275, 146] width 516 height 7
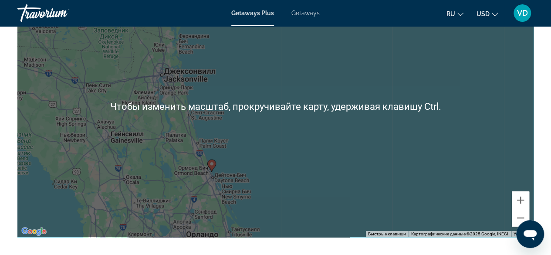
scroll to position [1571, 0]
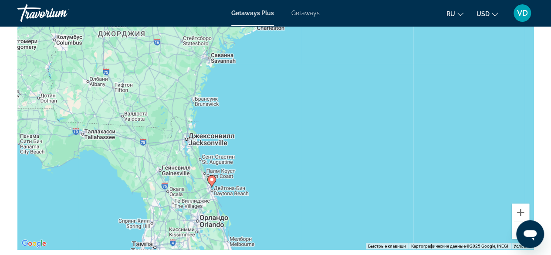
click at [211, 191] on div "Чтобы активировать перетаскивание с помощью клавиатуры, нажмите Alt + Ввод. Пос…" at bounding box center [275, 118] width 516 height 261
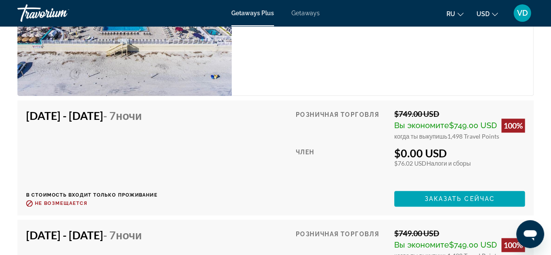
scroll to position [1993, 0]
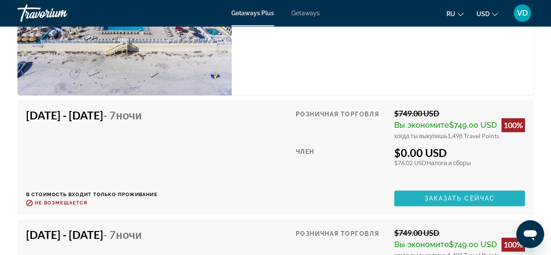
click at [465, 196] on span "Заказать сейчас" at bounding box center [459, 198] width 71 height 7
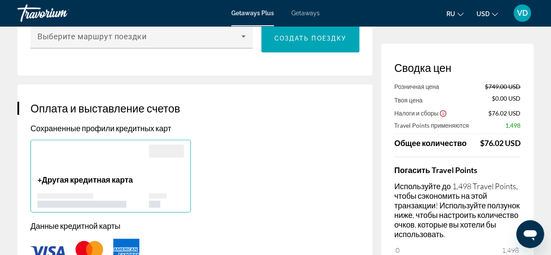
scroll to position [559, 0]
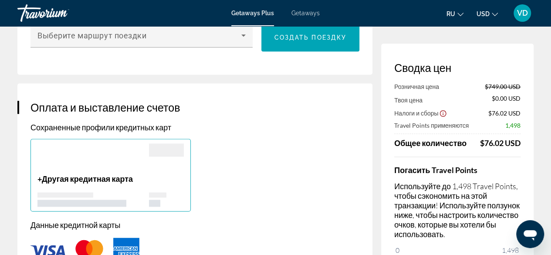
click at [489, 235] on p "Используйте до 1,498 Travel Points, чтобы сэкономить на этой транзакции! Исполь…" at bounding box center [457, 209] width 126 height 57
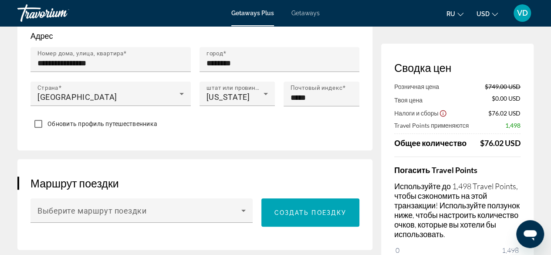
scroll to position [384, 0]
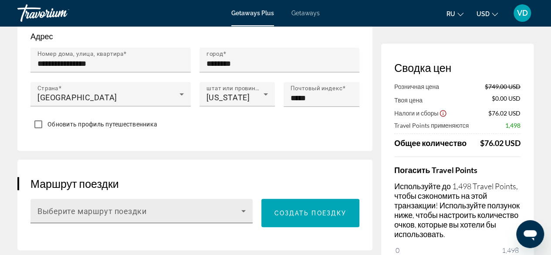
click at [244, 211] on icon "Main content" at bounding box center [243, 211] width 4 height 2
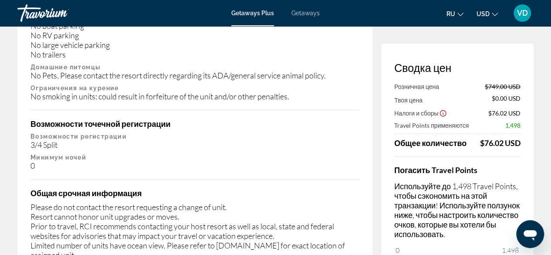
scroll to position [1592, 0]
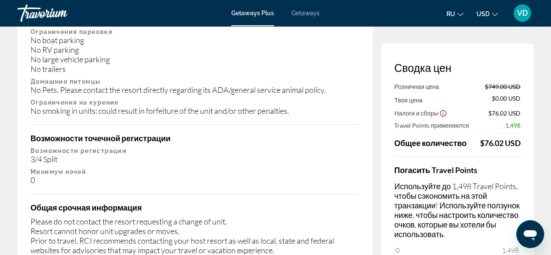
click at [204, 230] on div at bounding box center [275, 127] width 551 height 255
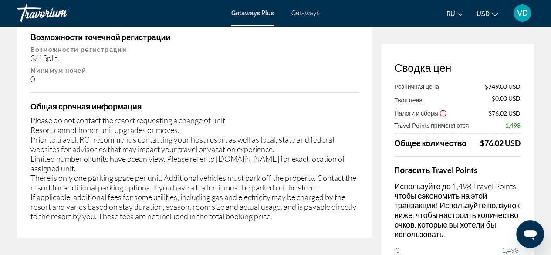
scroll to position [1693, 0]
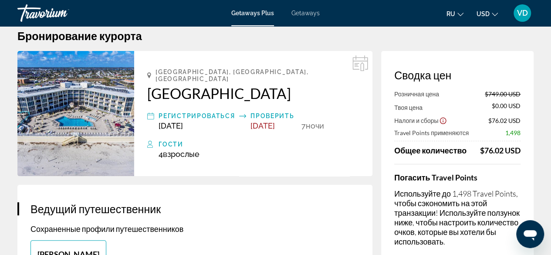
scroll to position [0, 0]
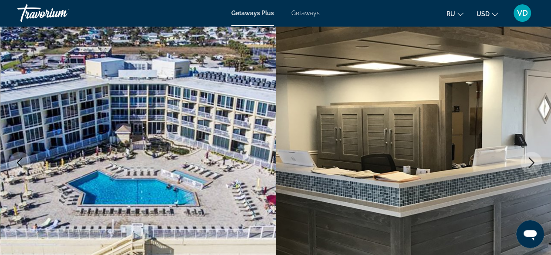
scroll to position [25, 0]
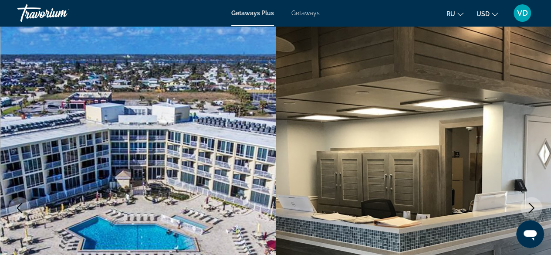
click at [532, 207] on icon "Next image" at bounding box center [531, 207] width 6 height 10
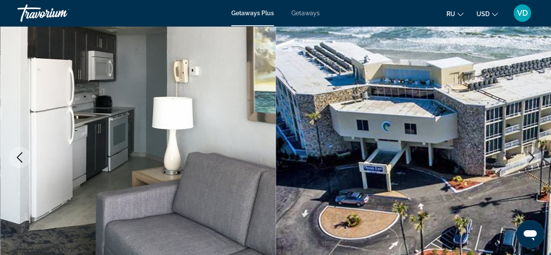
scroll to position [75, 0]
click at [535, 154] on icon "Next image" at bounding box center [531, 157] width 10 height 10
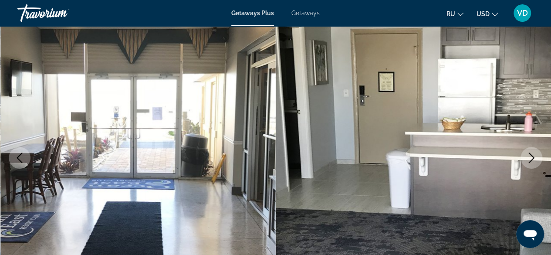
click at [535, 154] on icon "Next image" at bounding box center [531, 157] width 10 height 10
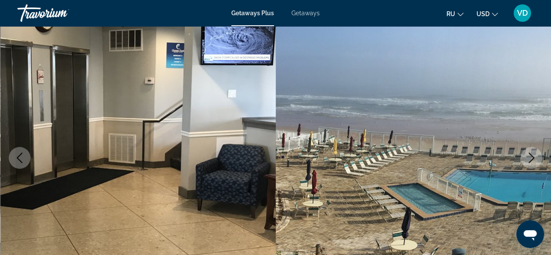
click at [535, 154] on icon "Next image" at bounding box center [531, 157] width 10 height 10
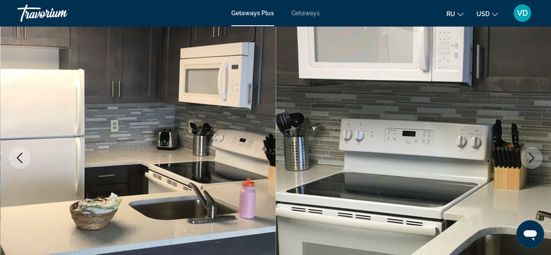
click at [535, 154] on icon "Next image" at bounding box center [531, 157] width 10 height 10
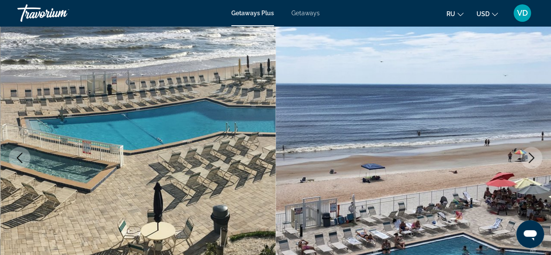
click at [535, 154] on icon "Next image" at bounding box center [531, 157] width 10 height 10
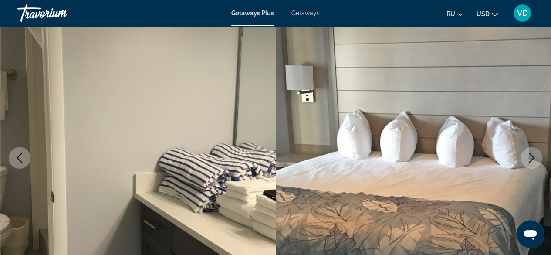
click at [535, 154] on icon "Next image" at bounding box center [531, 157] width 10 height 10
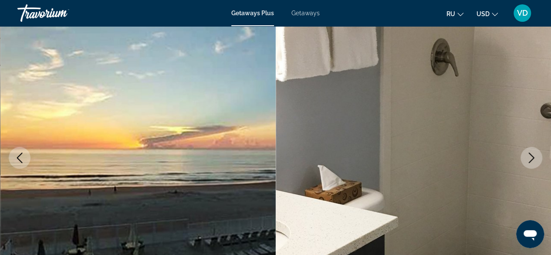
click at [535, 154] on icon "Next image" at bounding box center [531, 157] width 10 height 10
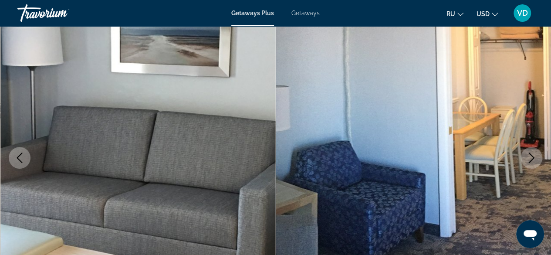
click at [535, 154] on icon "Next image" at bounding box center [531, 157] width 10 height 10
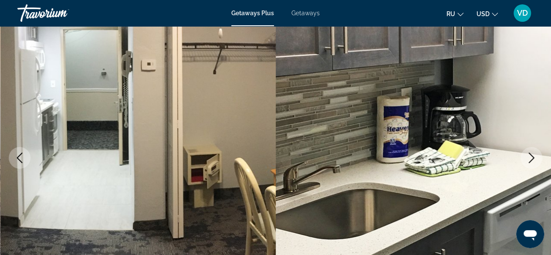
click at [535, 154] on icon "Next image" at bounding box center [531, 157] width 10 height 10
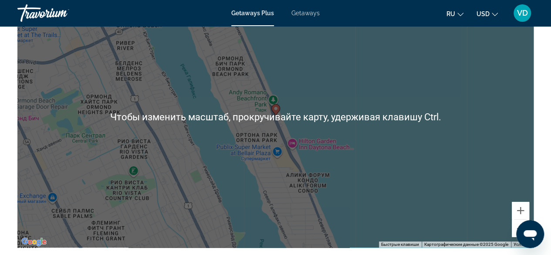
scroll to position [1573, 0]
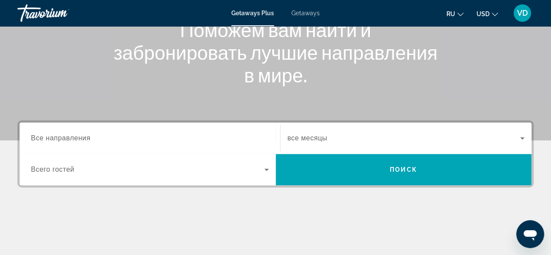
scroll to position [153, 0]
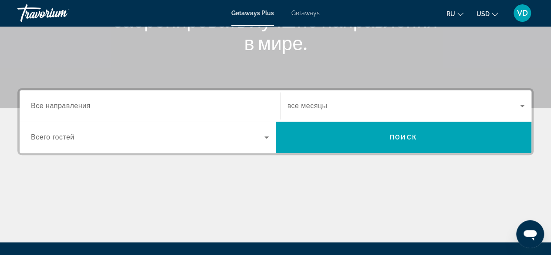
click at [190, 100] on div "Search widget" at bounding box center [150, 106] width 238 height 25
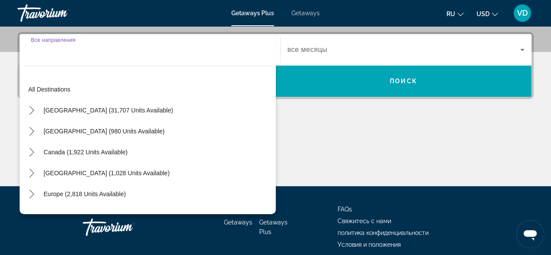
scroll to position [212, 0]
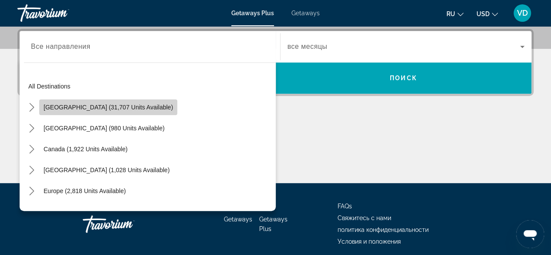
click at [111, 105] on span "[GEOGRAPHIC_DATA] (31,707 units available)" at bounding box center [108, 107] width 129 height 7
type input "**********"
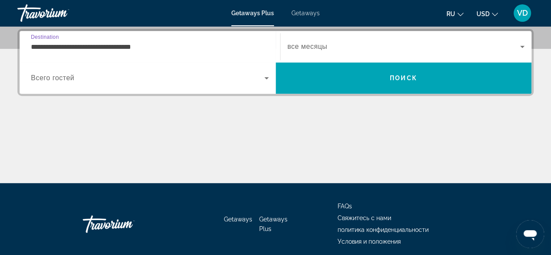
click at [518, 45] on icon "Search widget" at bounding box center [522, 46] width 10 height 10
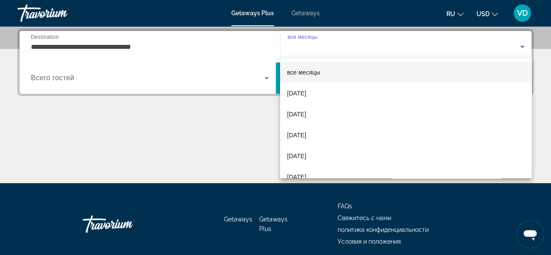
click at [255, 148] on div at bounding box center [275, 127] width 551 height 255
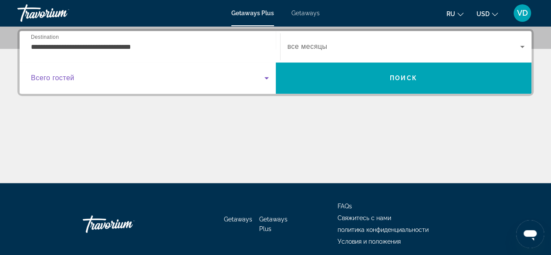
click at [266, 78] on icon "Search widget" at bounding box center [266, 78] width 4 height 2
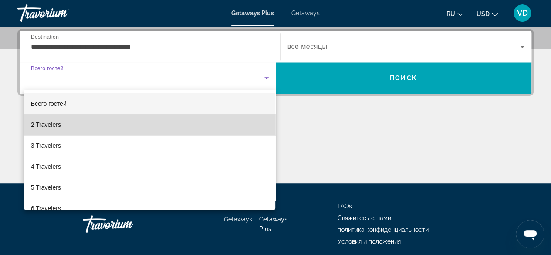
click at [232, 126] on mat-option "2 Travelers" at bounding box center [150, 124] width 252 height 21
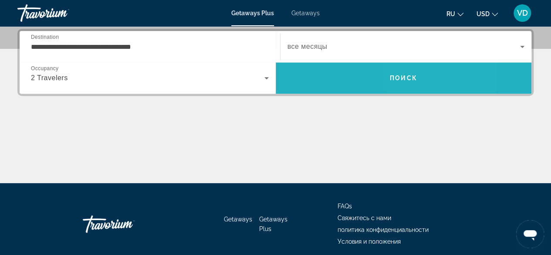
click at [420, 77] on span "Search" at bounding box center [404, 77] width 256 height 21
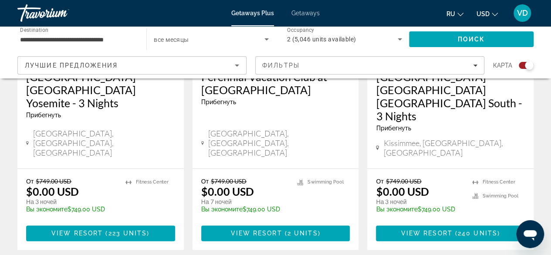
scroll to position [456, 0]
